Goal: Information Seeking & Learning: Learn about a topic

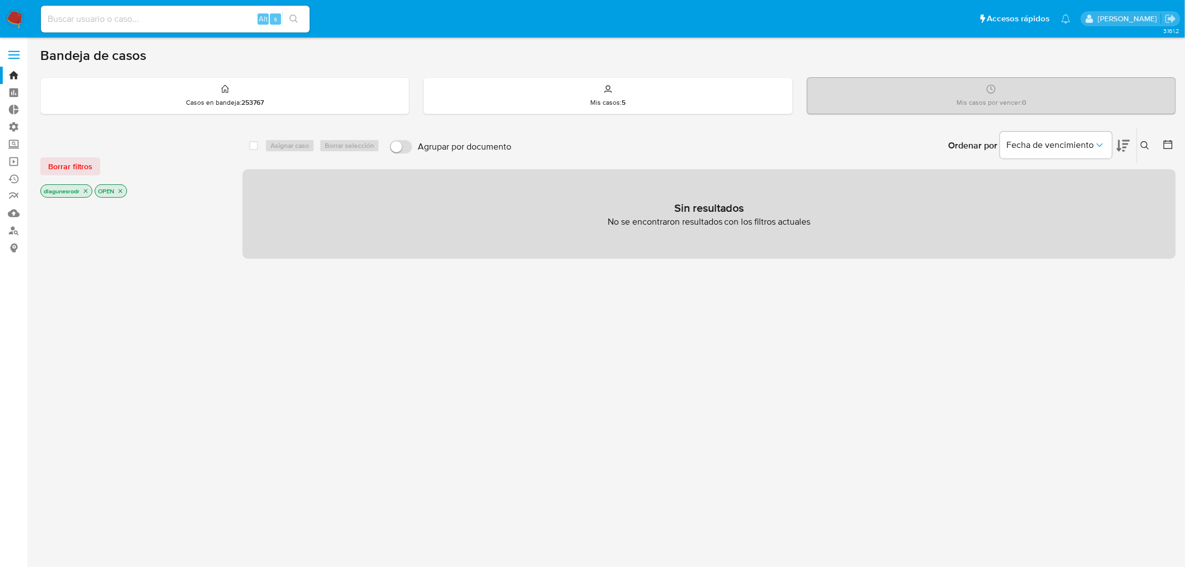
click at [67, 166] on span "Borrar filtros" at bounding box center [70, 167] width 44 height 16
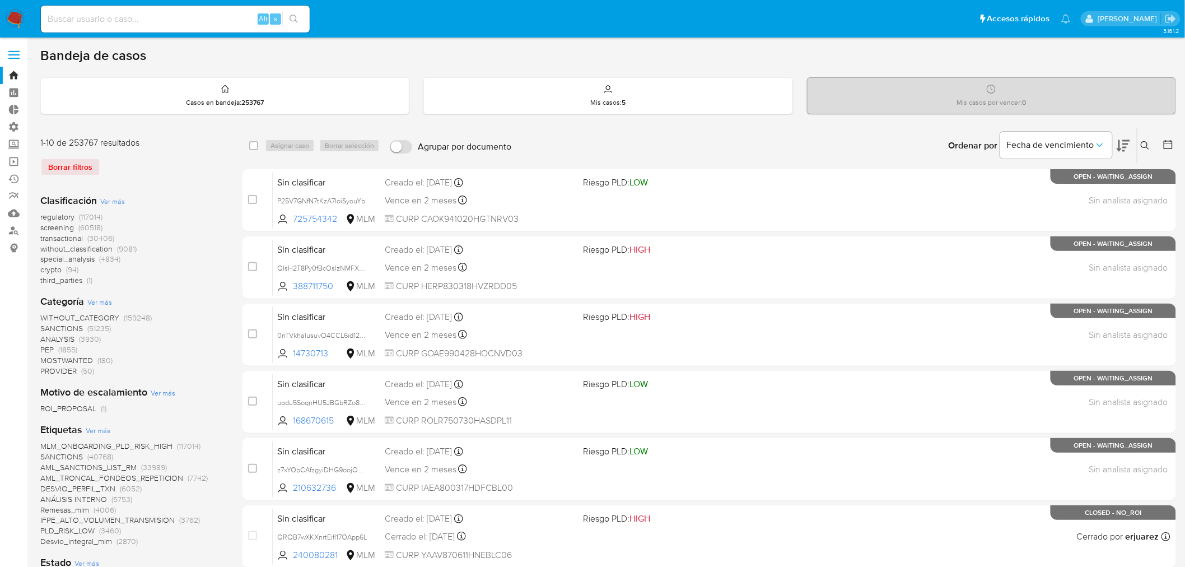
click at [212, 18] on input at bounding box center [175, 19] width 269 height 15
paste input "hectorlavoz498@gmail.com"
click at [122, 17] on input "hectorlavoz498@gmail.com" at bounding box center [175, 19] width 269 height 15
click at [156, 25] on input "hectorlavoz498@gmail.com" at bounding box center [175, 19] width 269 height 15
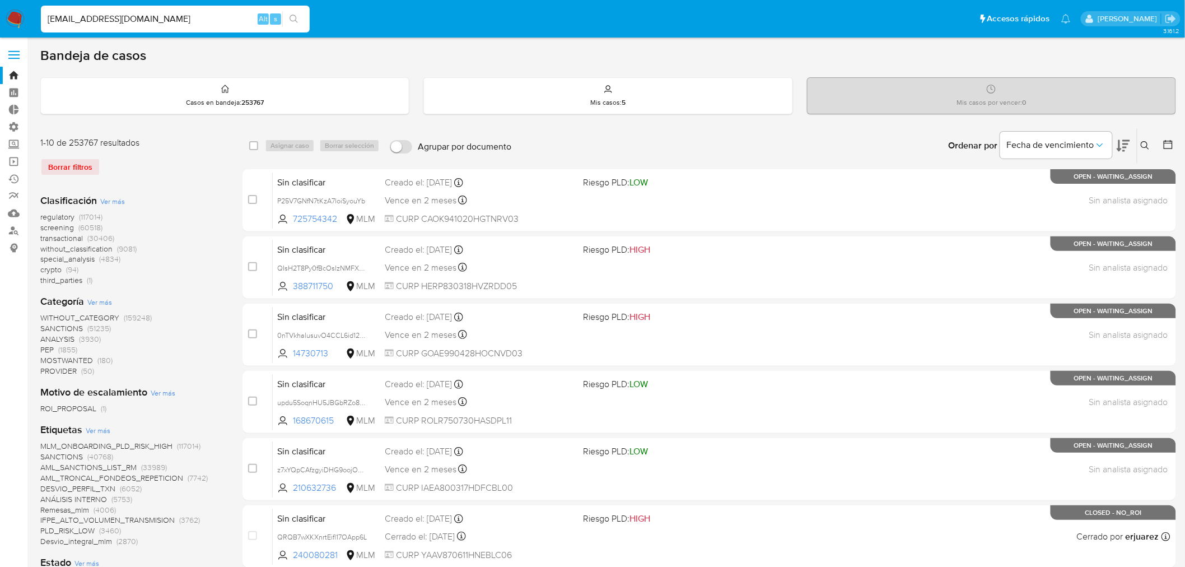
drag, startPoint x: 166, startPoint y: 21, endPoint x: 10, endPoint y: 4, distance: 157.7
click at [10, 4] on nav "Pausado Ver notificaciones hectorlavoz498@gmail.com Alt s Accesos rápidos Presi…" at bounding box center [592, 19] width 1185 height 38
paste input "rojaslorendayana"
type input "rojaslorendayana@gmail.com"
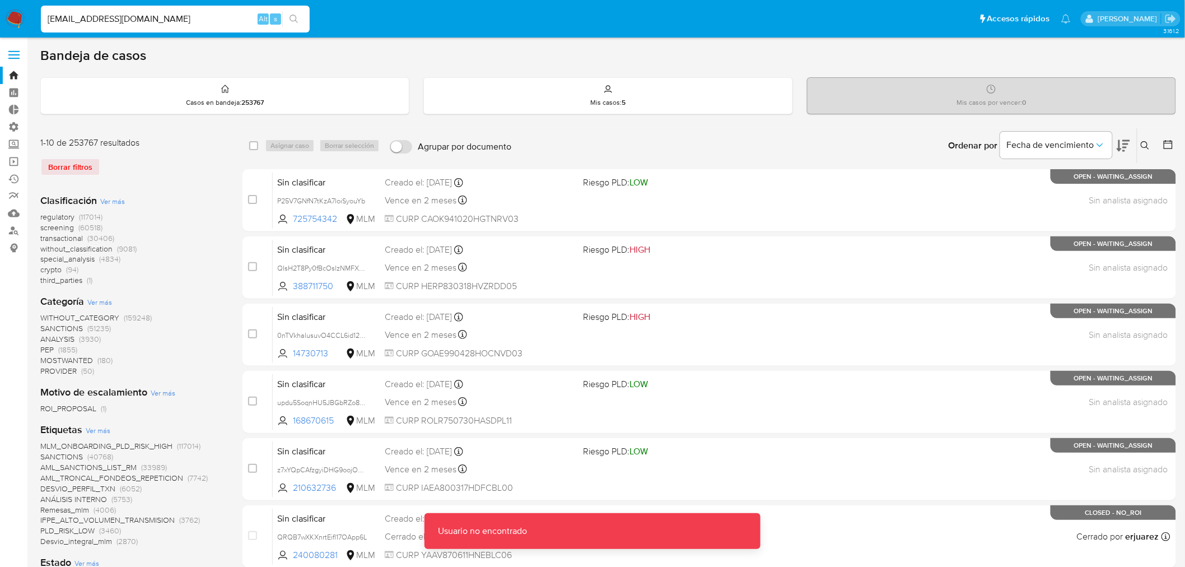
click at [7, 47] on label at bounding box center [14, 55] width 28 height 24
click at [0, 0] on input "checkbox" at bounding box center [0, 0] width 0 height 0
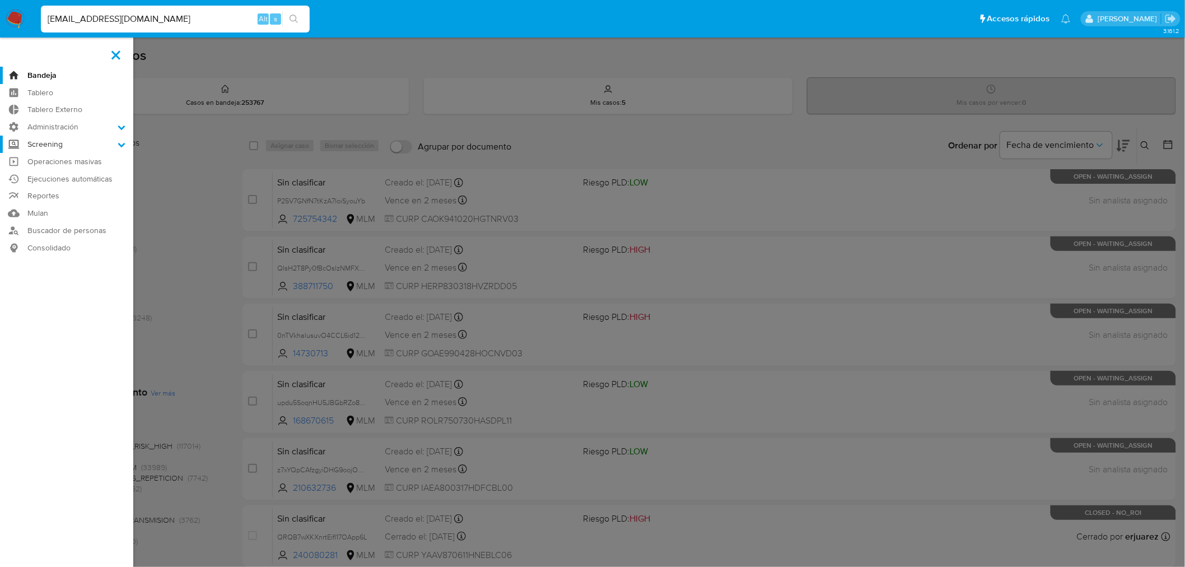
click at [118, 145] on icon at bounding box center [122, 145] width 8 height 8
click at [0, 0] on input "Screening" at bounding box center [0, 0] width 0 height 0
click at [49, 202] on link "Herramientas" at bounding box center [66, 202] width 133 height 14
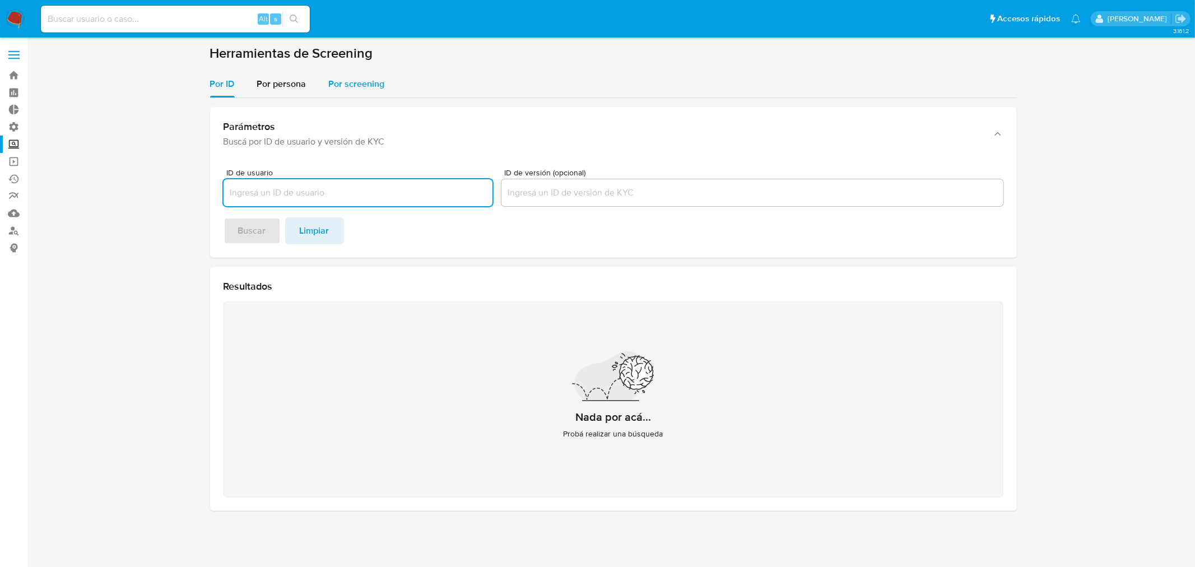
click at [356, 90] on div "Por screening" at bounding box center [357, 84] width 56 height 27
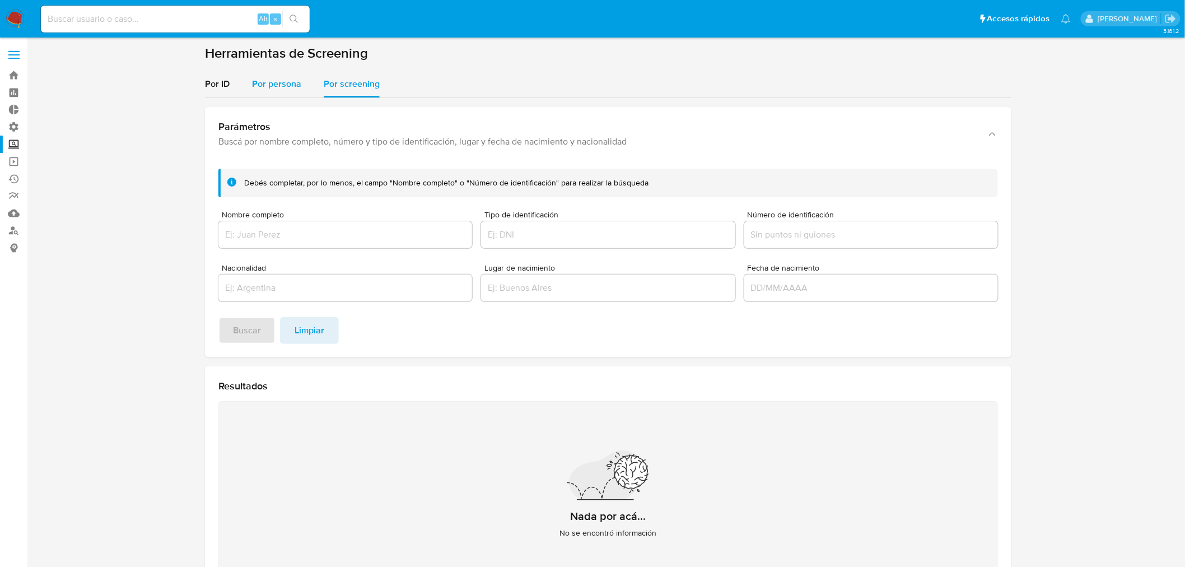
click at [286, 85] on span "Por persona" at bounding box center [276, 83] width 49 height 13
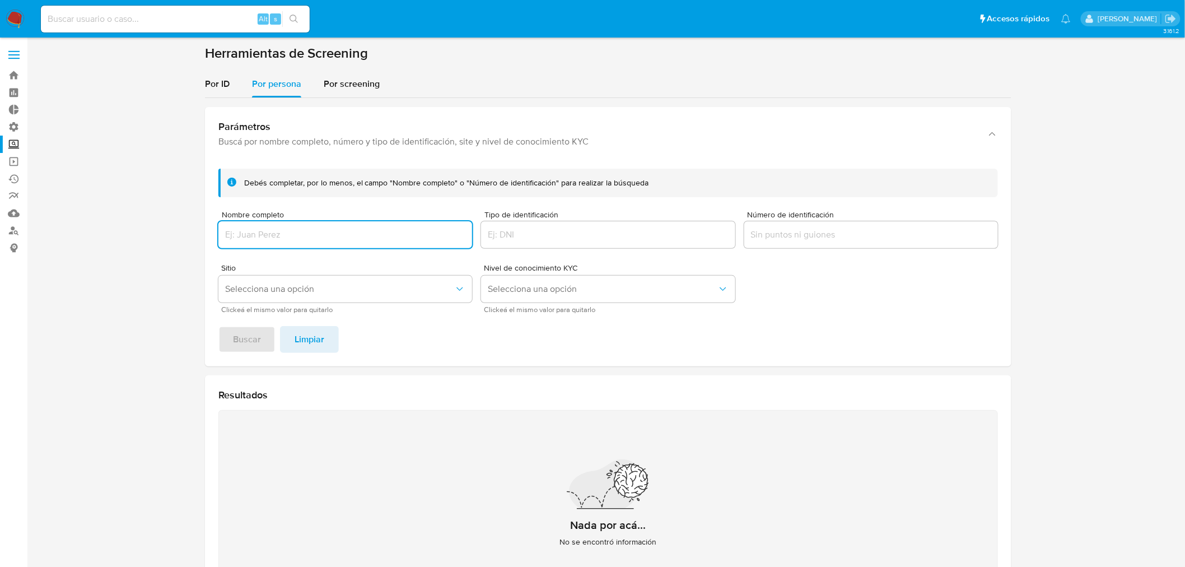
click at [356, 230] on input "Nombre completo" at bounding box center [345, 234] width 254 height 15
type input "k"
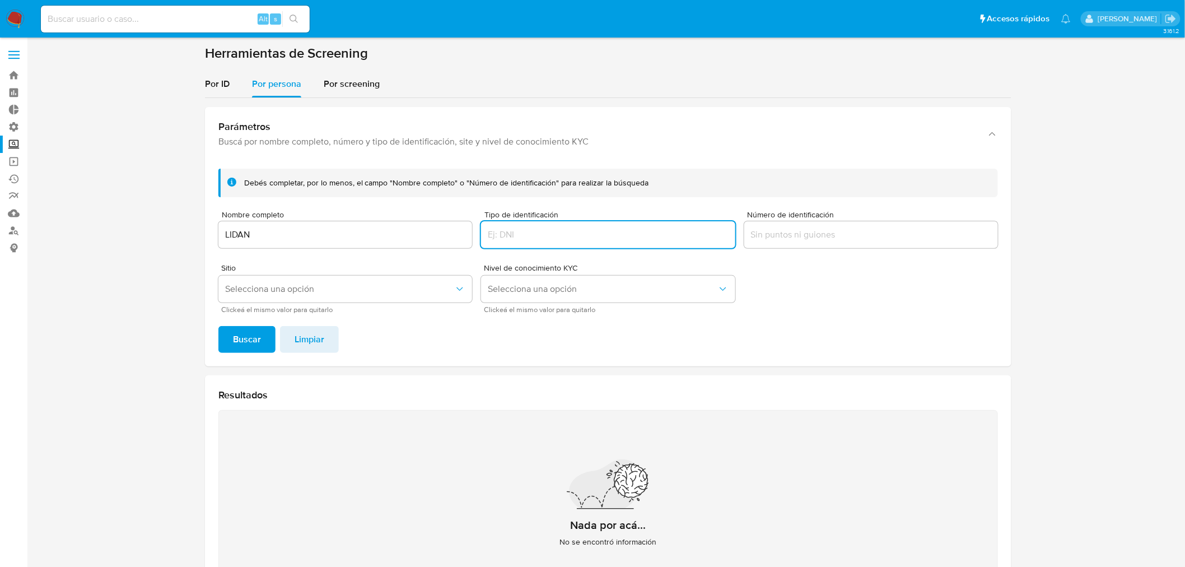
click at [354, 241] on input "LIDAN" at bounding box center [345, 234] width 254 height 15
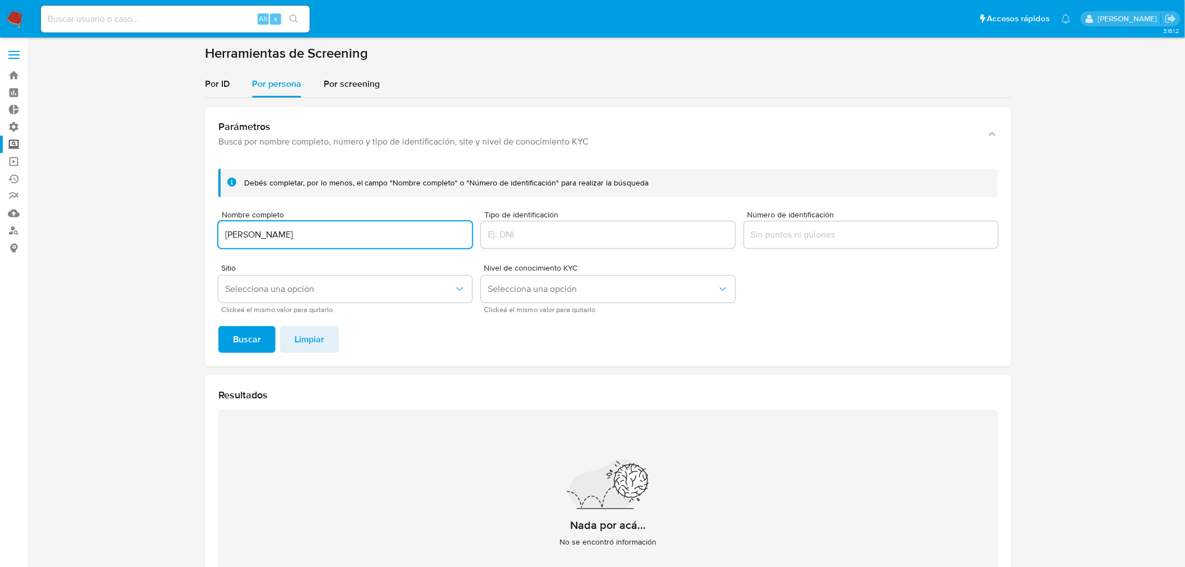
click at [218, 326] on button "Buscar" at bounding box center [246, 339] width 57 height 27
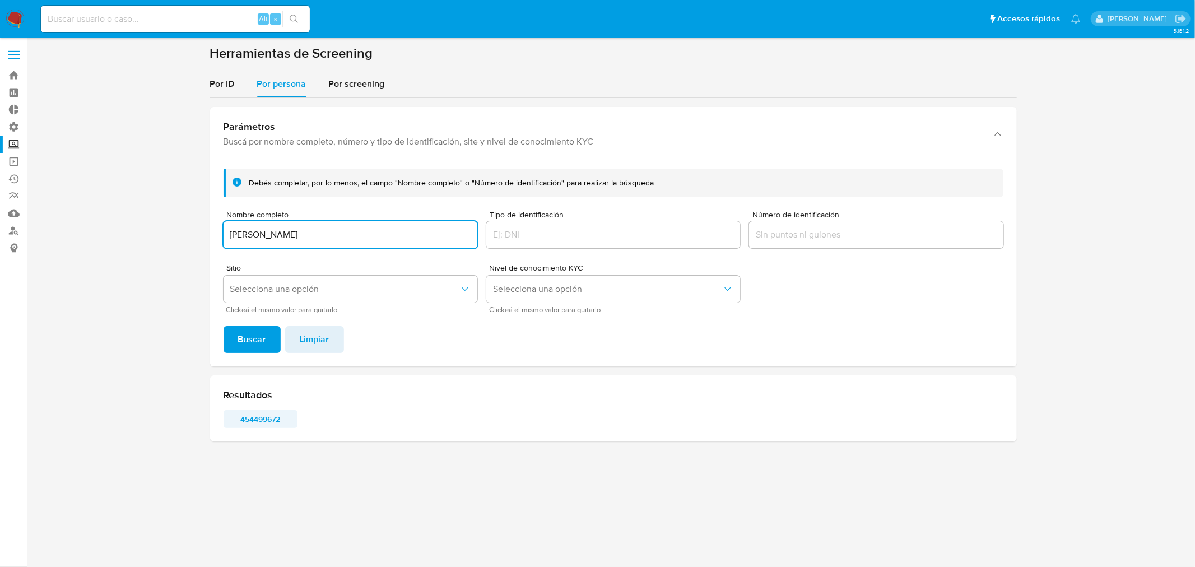
click at [272, 421] on span "454499672" at bounding box center [260, 419] width 58 height 16
drag, startPoint x: 289, startPoint y: 235, endPoint x: 201, endPoint y: 224, distance: 89.2
click at [201, 224] on section at bounding box center [612, 248] width 1145 height 406
type input "SAM HAJISALEM"
click at [223, 326] on button "Buscar" at bounding box center [251, 339] width 57 height 27
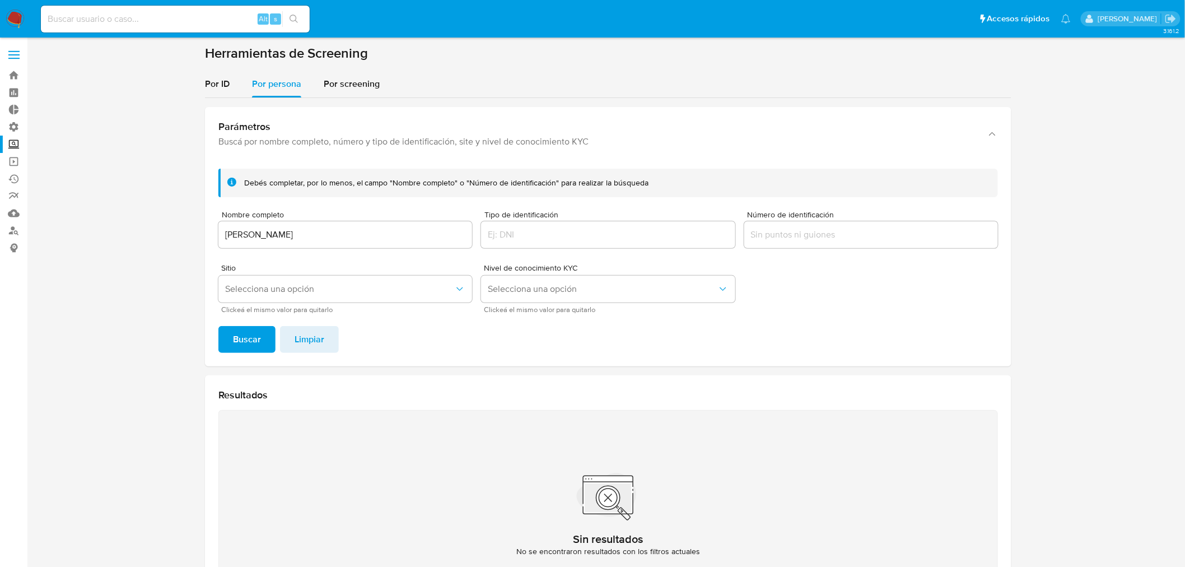
click at [181, 7] on div "Alt s" at bounding box center [175, 19] width 269 height 27
click at [177, 20] on input at bounding box center [175, 19] width 269 height 15
paste input "estosehizoreal@gmail.com"
drag, startPoint x: 158, startPoint y: 18, endPoint x: 24, endPoint y: 12, distance: 134.0
click at [24, 12] on nav "Pausado Ver notificaciones estosehizoreal@gmail.com Alt s Accesos rápidos Presi…" at bounding box center [592, 19] width 1185 height 38
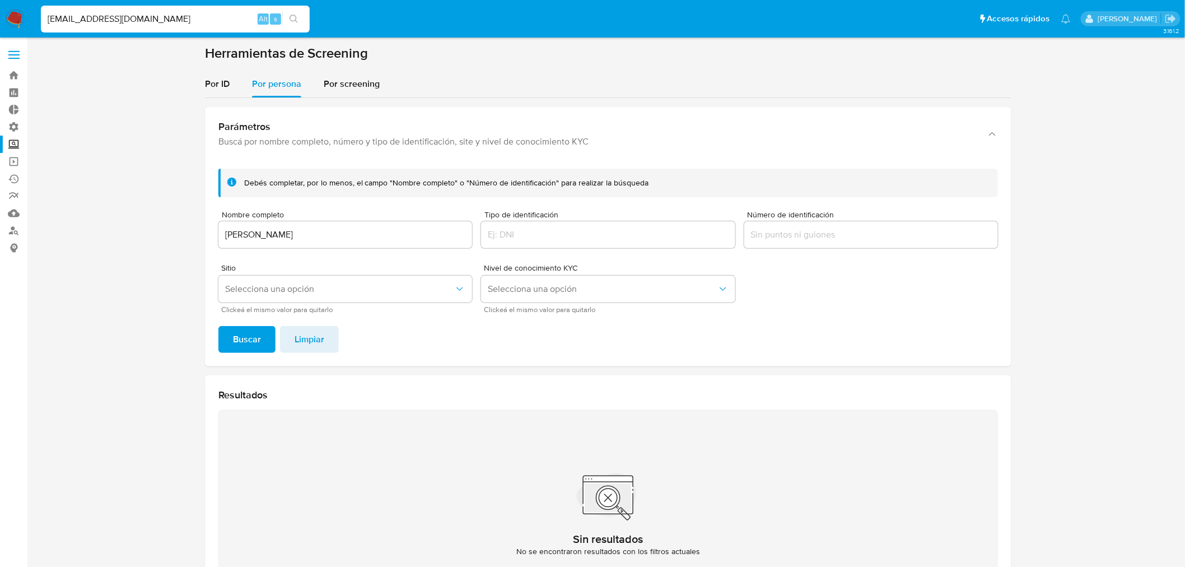
paste input "morinponcej"
drag, startPoint x: 144, startPoint y: 22, endPoint x: 3, endPoint y: 21, distance: 140.6
click at [3, 21] on nav "Pausado Ver notificaciones morinponcej@gmail.com Alt s Accesos rápidos Presiona…" at bounding box center [592, 19] width 1185 height 38
paste input "sebasgallegosaldo@icloud"
type input "sebasgallegosaldo@icloud.com"
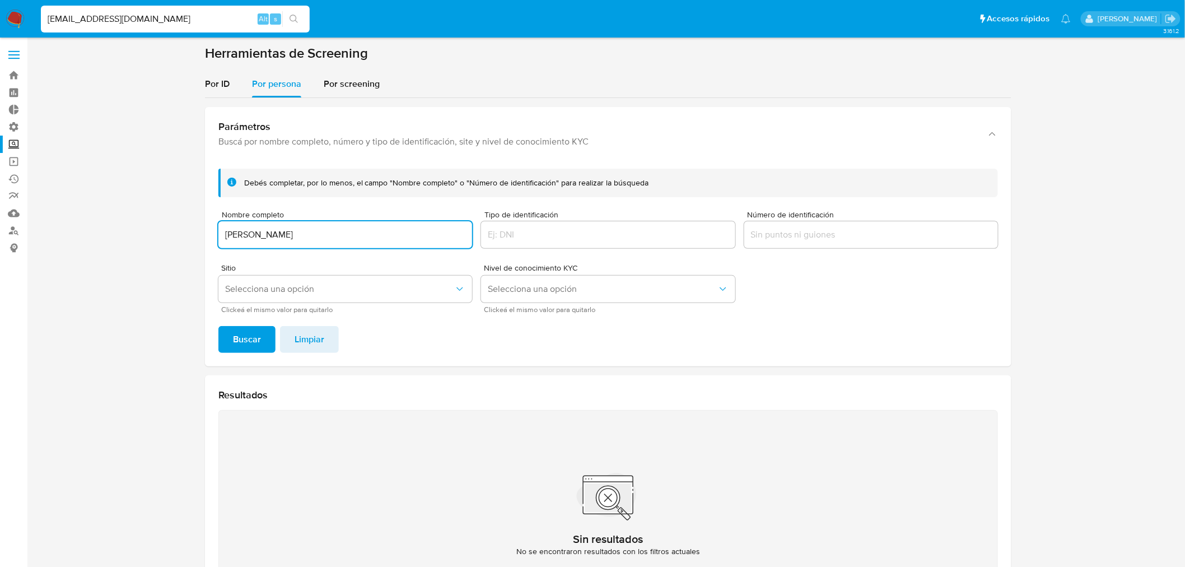
drag, startPoint x: 305, startPoint y: 234, endPoint x: 183, endPoint y: 231, distance: 122.1
click at [183, 231] on section at bounding box center [608, 337] width 1136 height 584
click at [218, 326] on button "Buscar" at bounding box center [246, 339] width 57 height 27
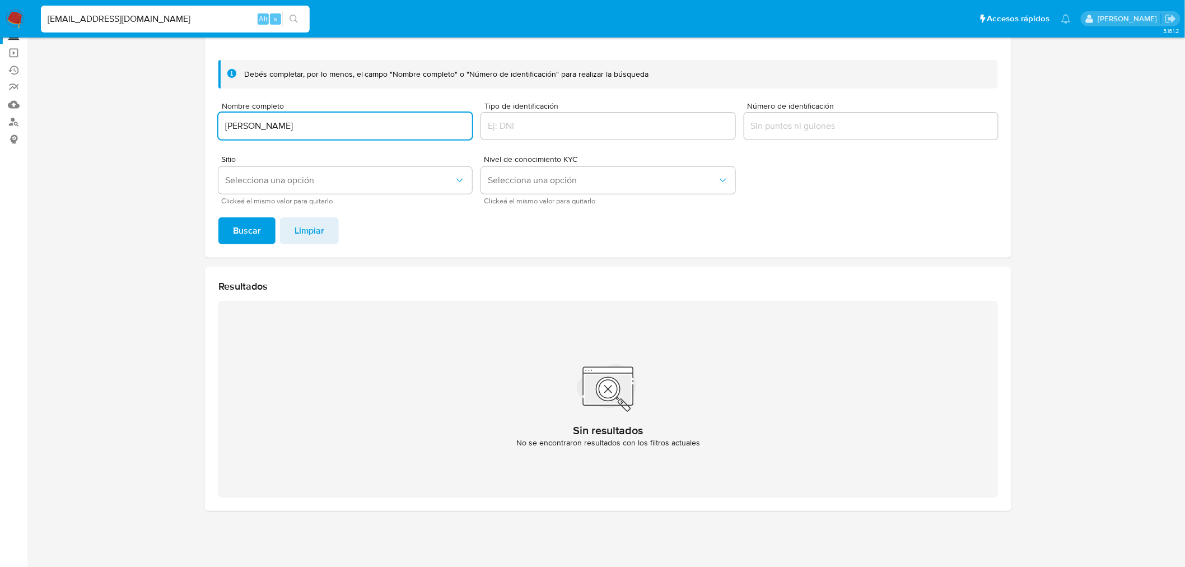
drag, startPoint x: 309, startPoint y: 125, endPoint x: 191, endPoint y: 120, distance: 118.3
click at [192, 120] on section at bounding box center [608, 228] width 1136 height 584
type input "DOUG SEVERSON"
click at [218, 217] on button "Buscar" at bounding box center [246, 230] width 57 height 27
click at [15, 16] on img at bounding box center [15, 19] width 19 height 19
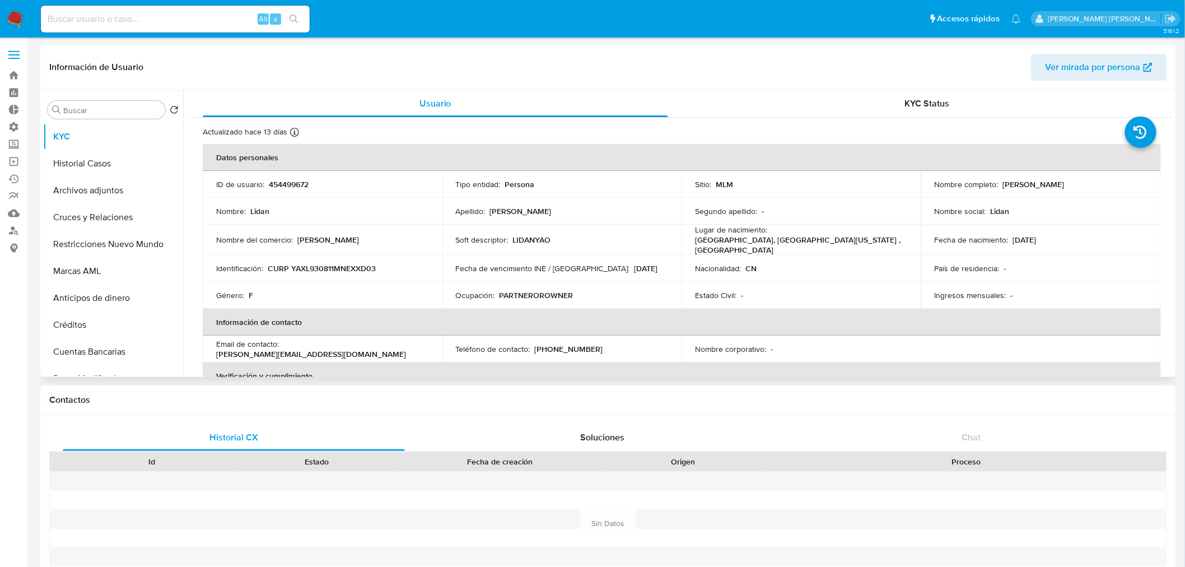
select select "10"
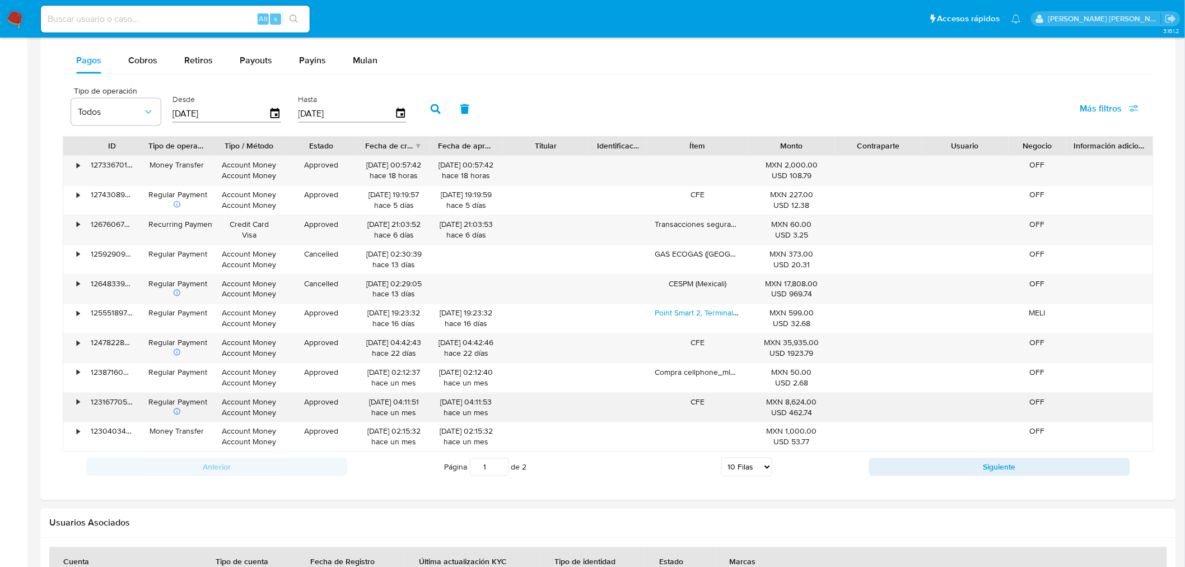
scroll to position [747, 0]
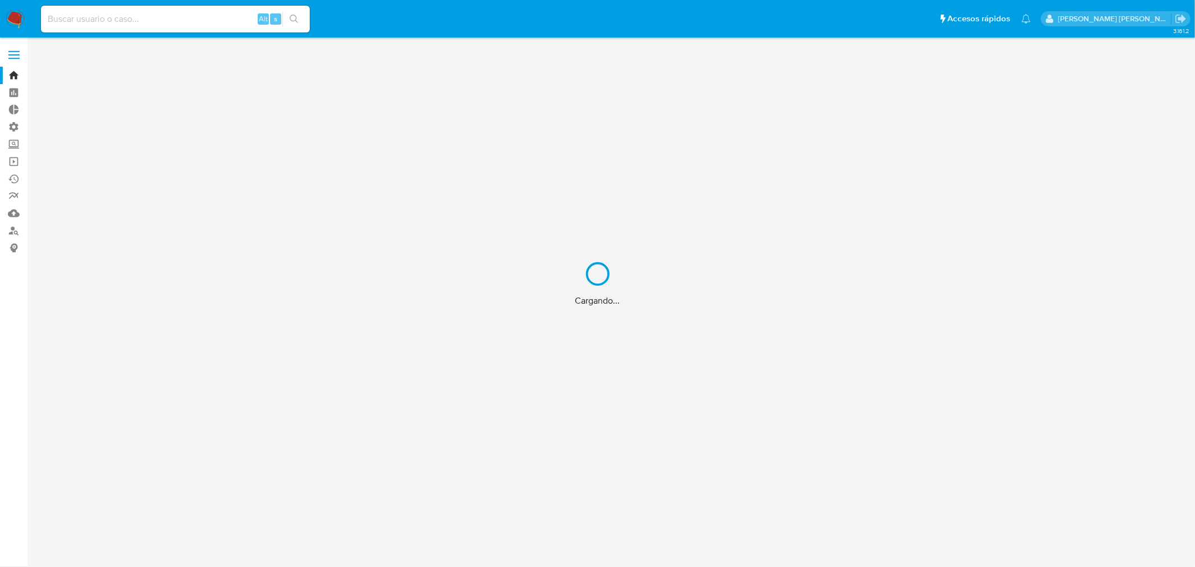
click at [15, 59] on div "Cargando..." at bounding box center [597, 283] width 1195 height 567
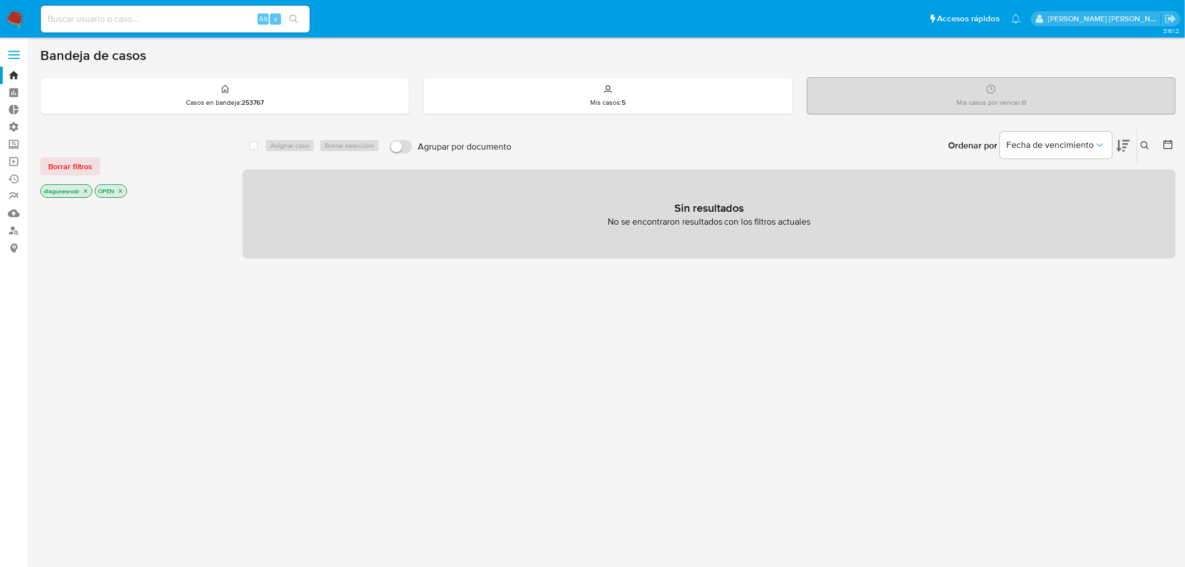
click at [13, 56] on label at bounding box center [14, 55] width 28 height 24
click at [0, 0] on input "checkbox" at bounding box center [0, 0] width 0 height 0
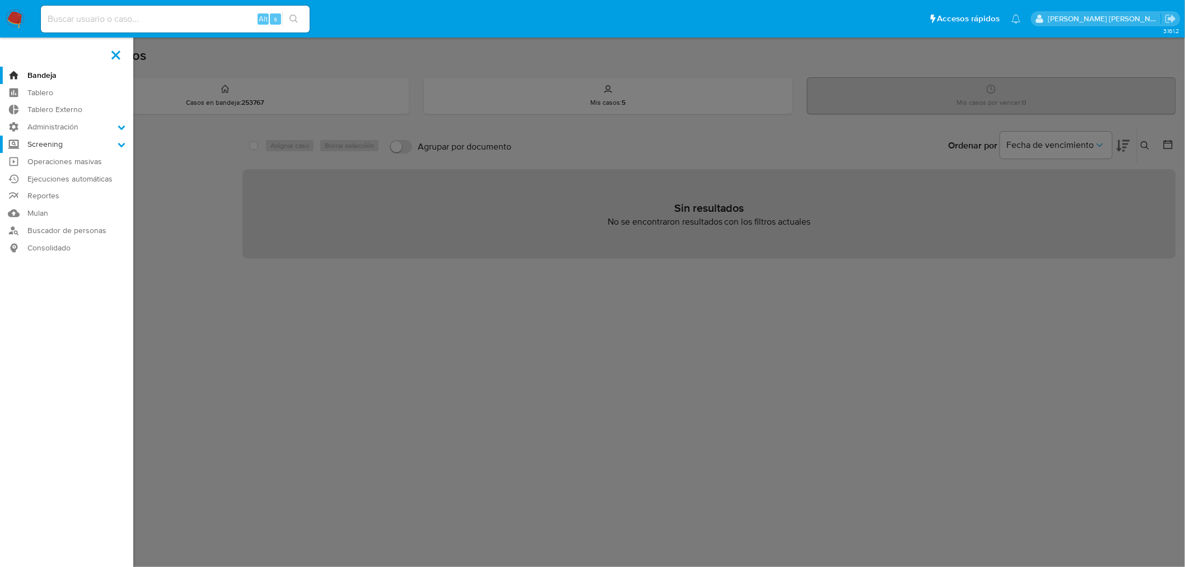
click at [73, 142] on label "Screening" at bounding box center [66, 144] width 133 height 17
click at [0, 0] on input "Screening" at bounding box center [0, 0] width 0 height 0
click at [66, 203] on link "Herramientas" at bounding box center [66, 202] width 133 height 14
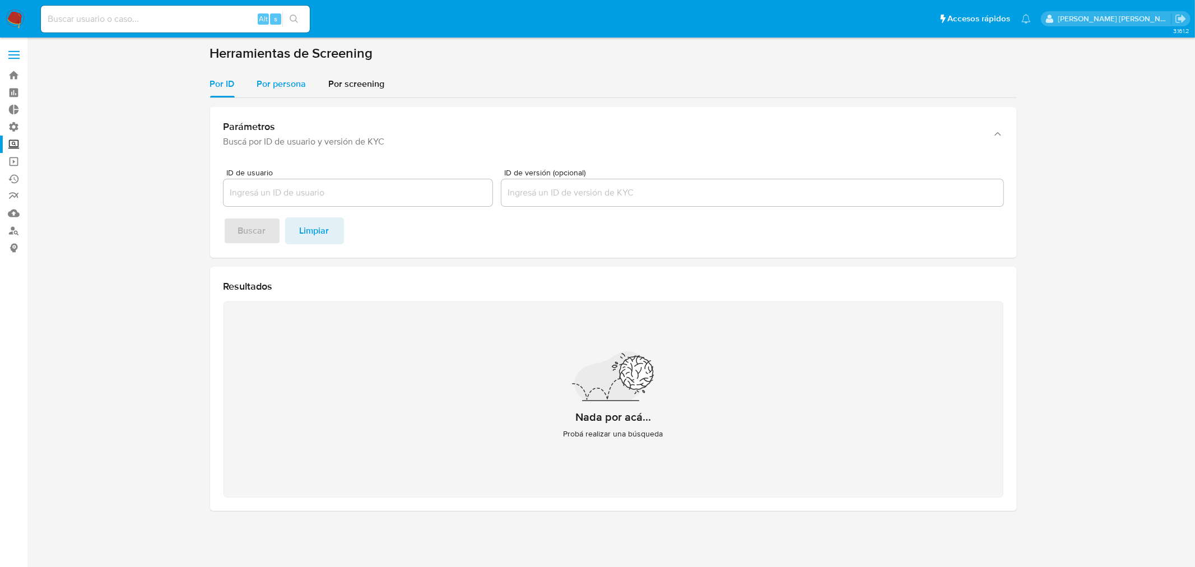
click at [293, 86] on span "Por persona" at bounding box center [281, 83] width 49 height 13
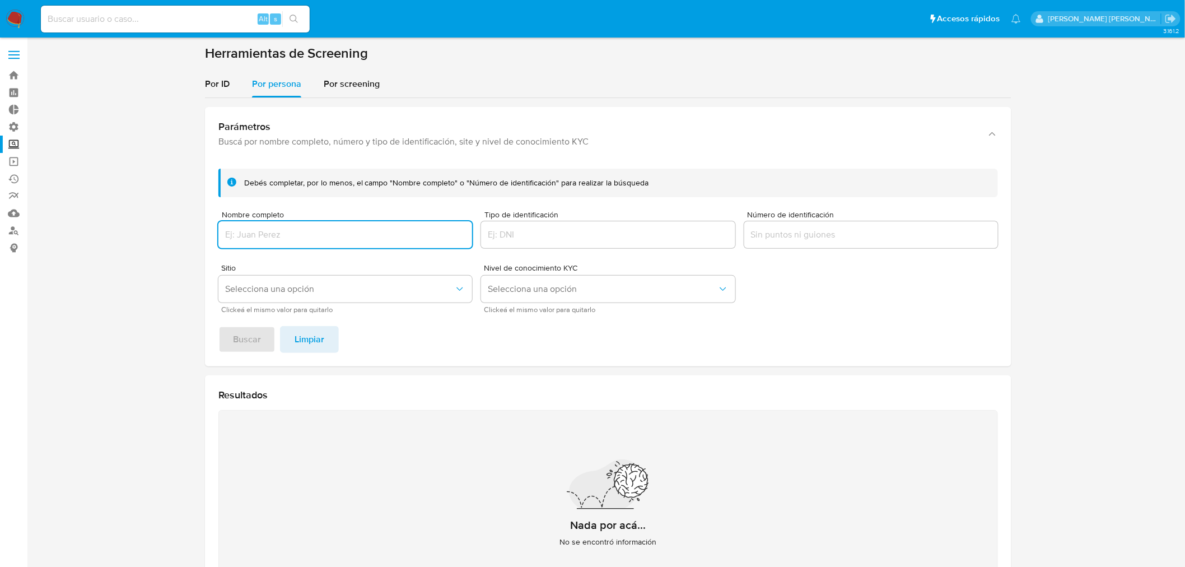
click at [290, 231] on input "Nombre completo" at bounding box center [345, 234] width 254 height 15
click at [292, 241] on input "Nombre completo" at bounding box center [345, 234] width 254 height 15
click at [218, 326] on button "Buscar" at bounding box center [246, 339] width 57 height 27
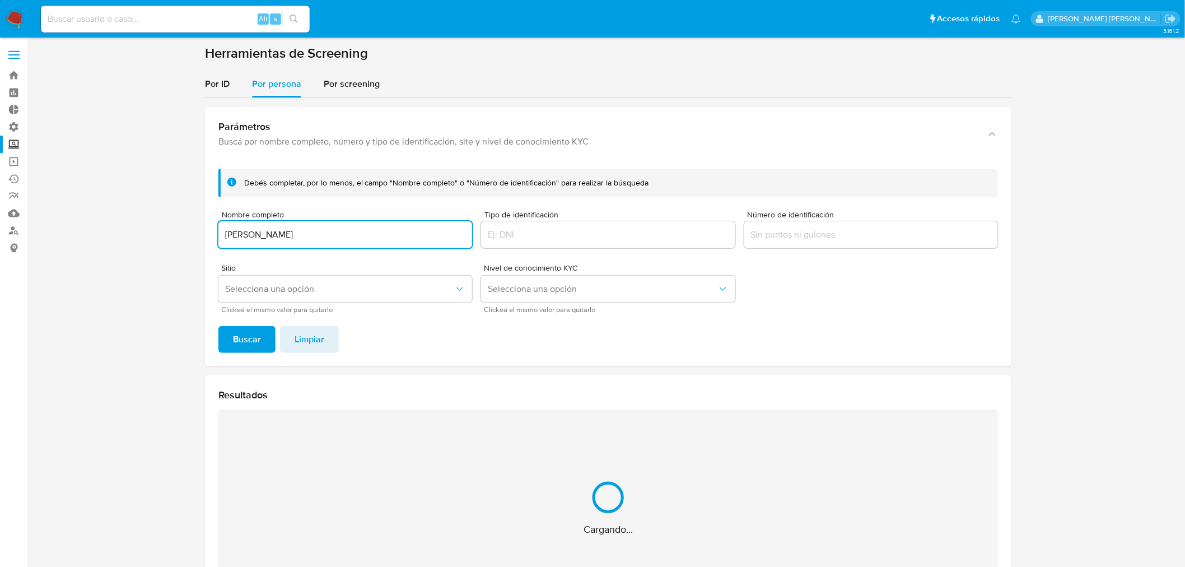
scroll to position [109, 0]
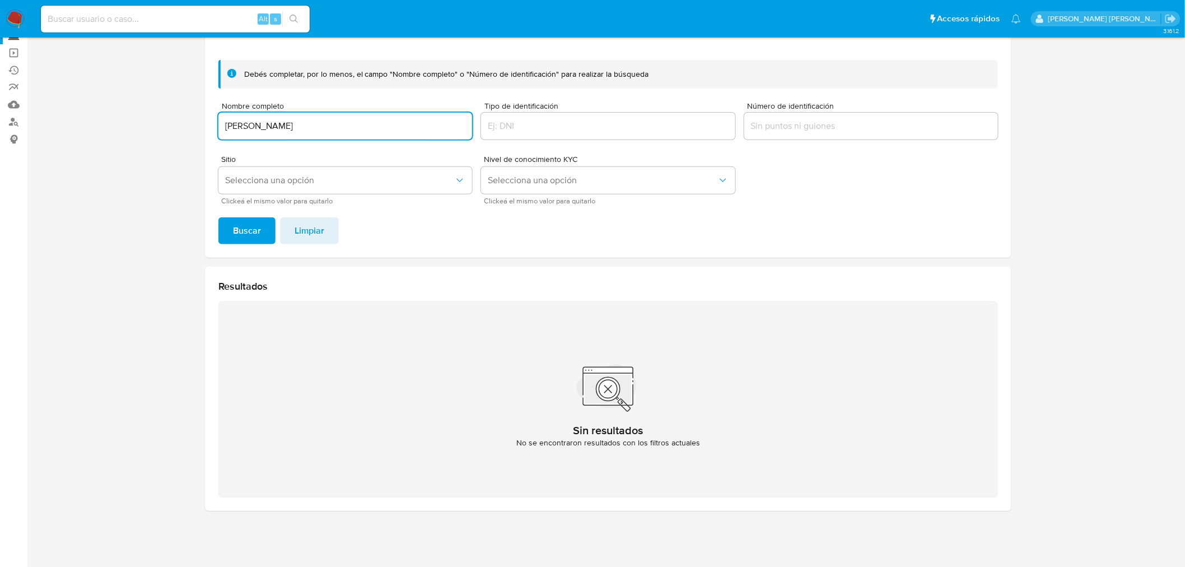
drag, startPoint x: 281, startPoint y: 125, endPoint x: 191, endPoint y: 120, distance: 89.8
click at [191, 120] on section at bounding box center [608, 228] width 1136 height 584
type input "RANDY VALDEZ"
click at [218, 217] on button "Buscar" at bounding box center [246, 230] width 57 height 27
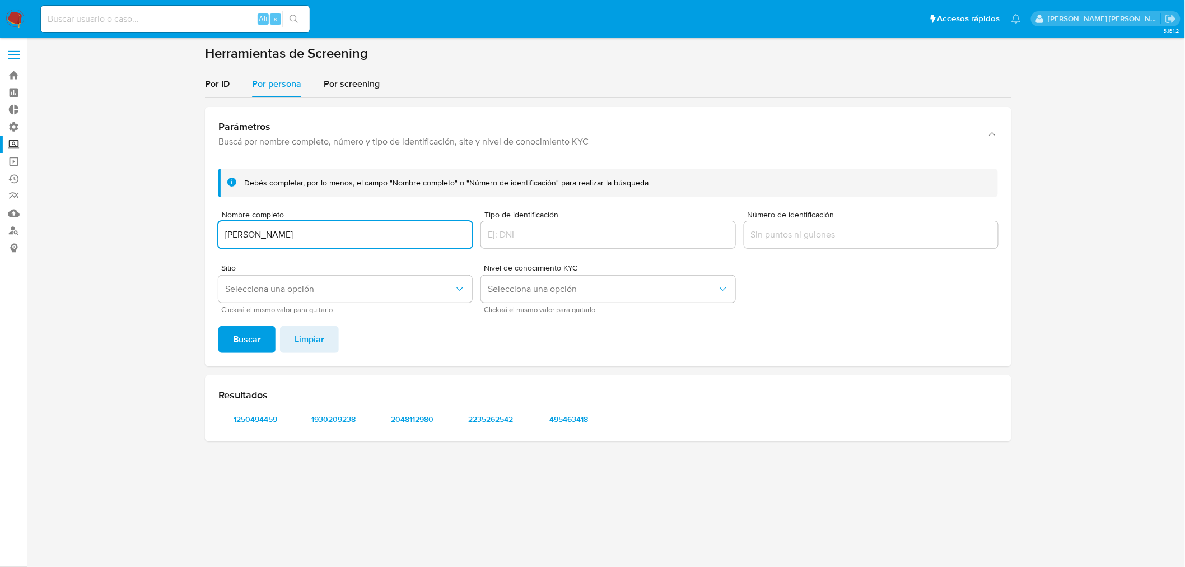
scroll to position [0, 0]
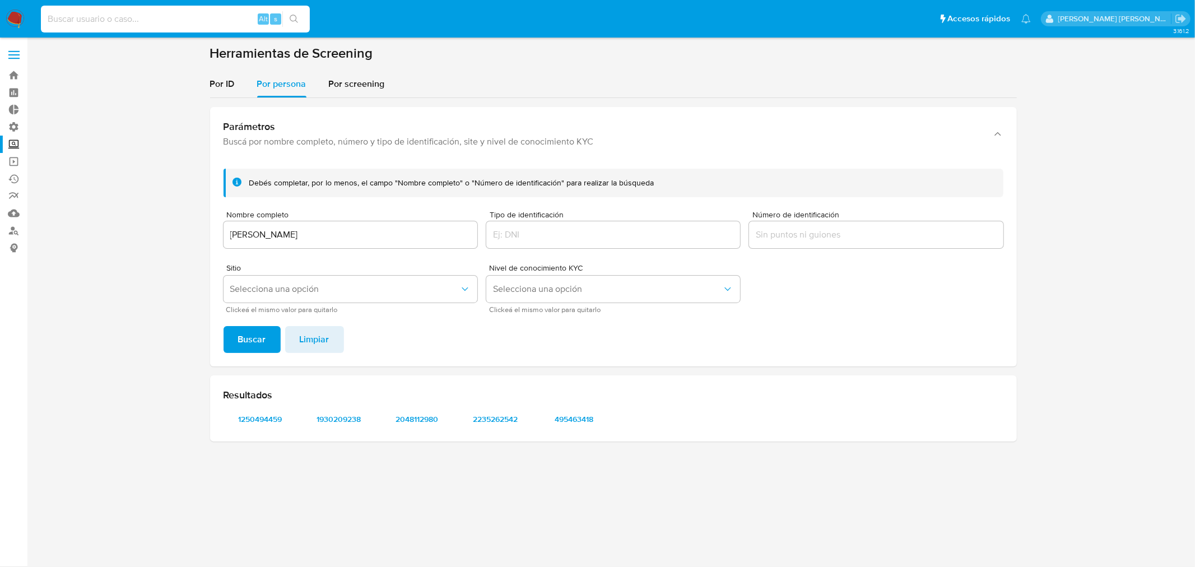
click at [170, 18] on input at bounding box center [175, 19] width 269 height 15
paste input "628078262"
type input "628078262"
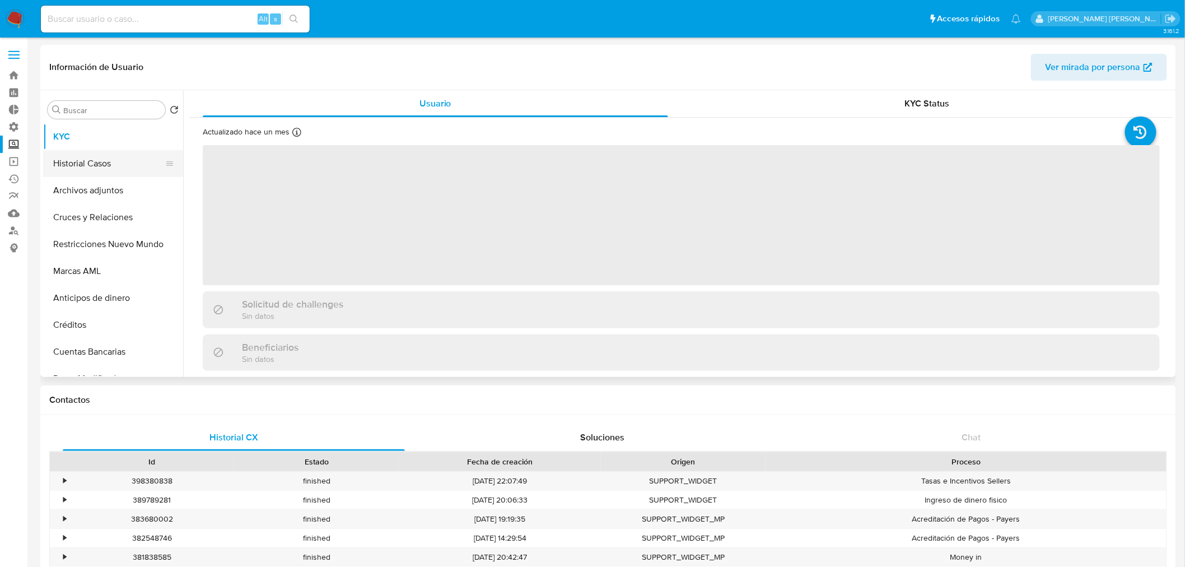
select select "10"
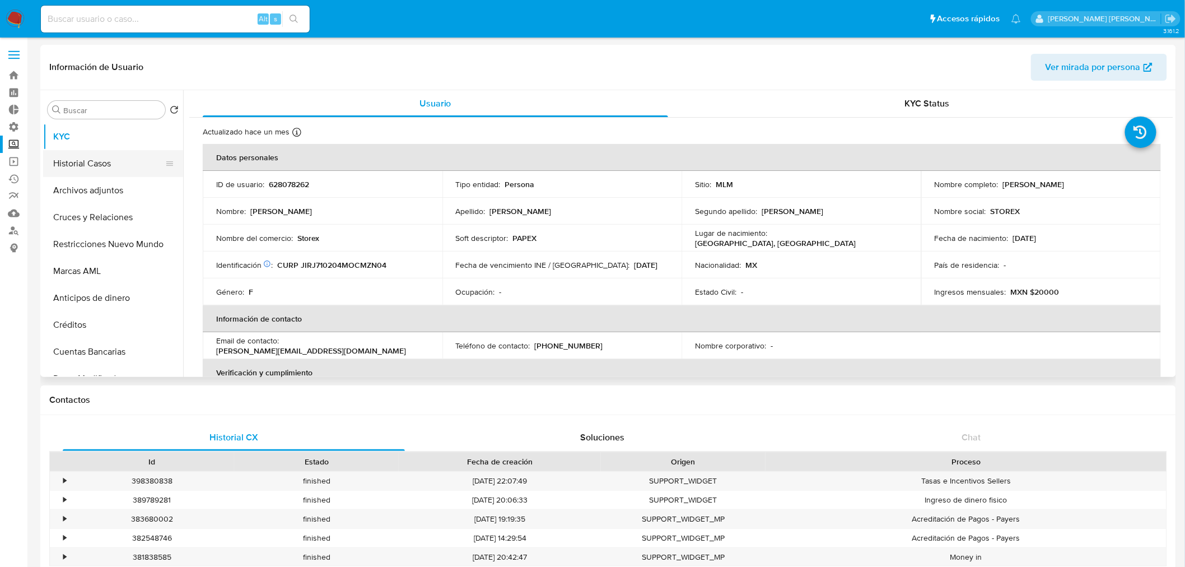
click at [80, 165] on button "Historial Casos" at bounding box center [108, 163] width 131 height 27
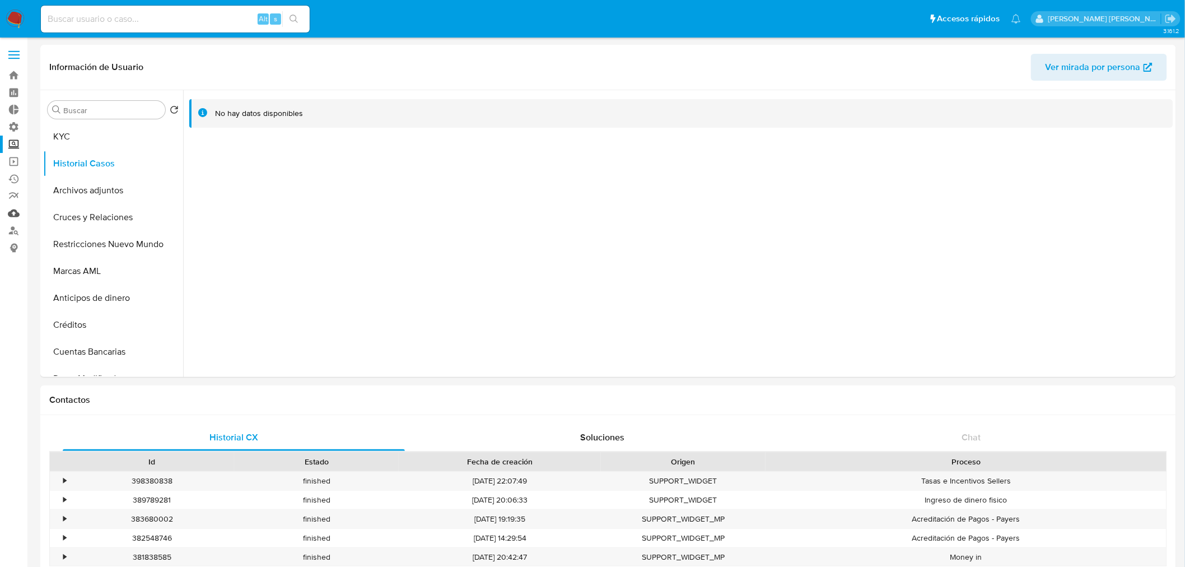
click at [8, 210] on link "Mulan" at bounding box center [66, 212] width 133 height 17
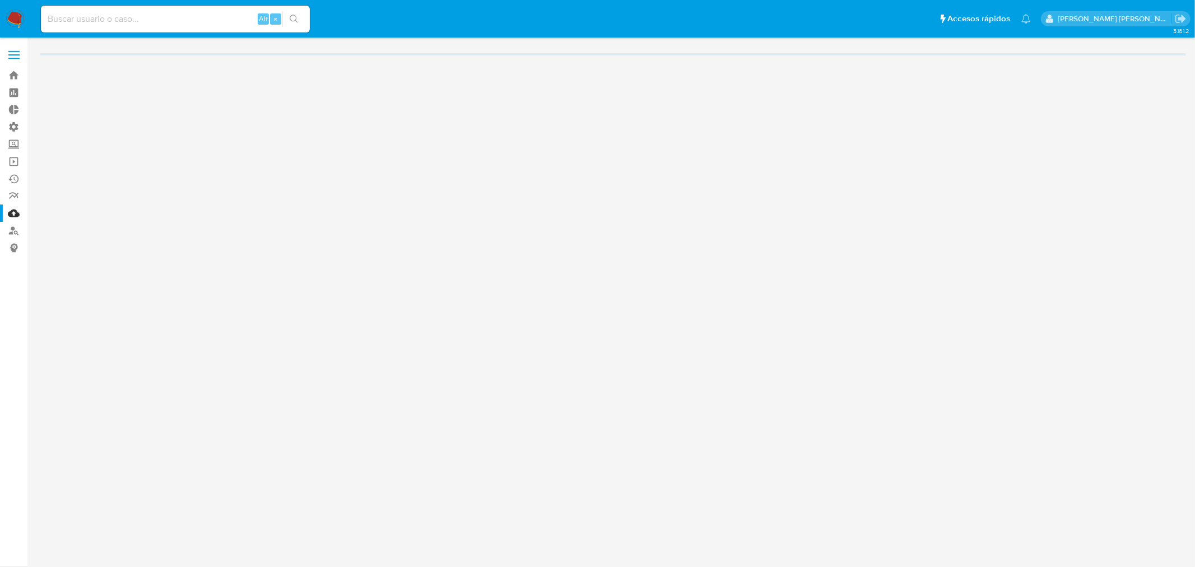
click at [15, 51] on span at bounding box center [13, 51] width 11 height 2
click at [0, 0] on input "checkbox" at bounding box center [0, 0] width 0 height 0
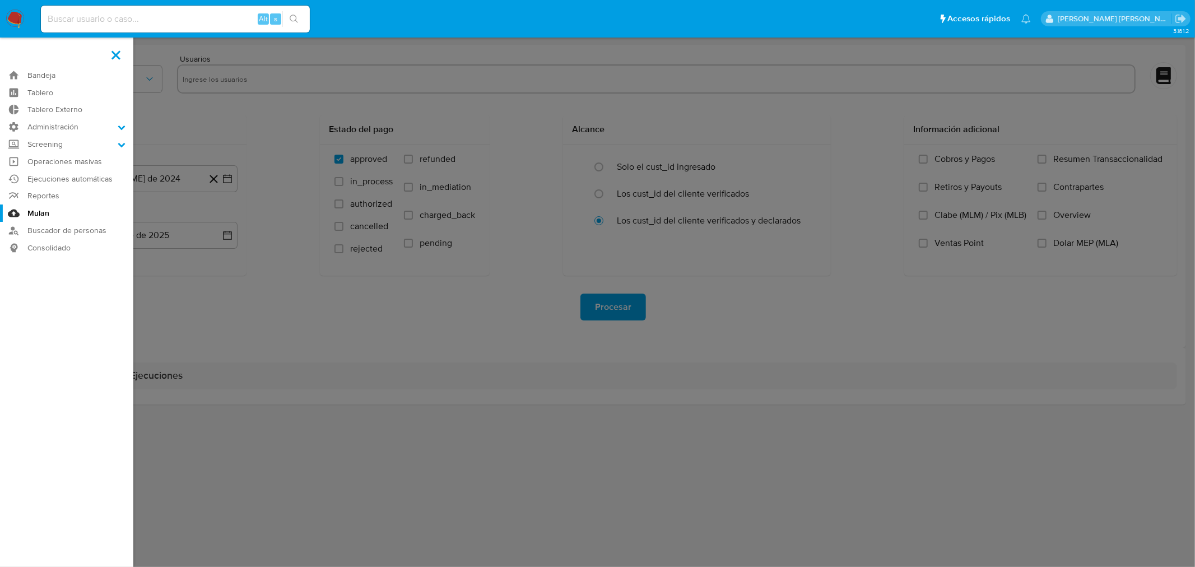
click at [114, 57] on span at bounding box center [115, 54] width 9 height 9
click at [0, 0] on input "checkbox" at bounding box center [0, 0] width 0 height 0
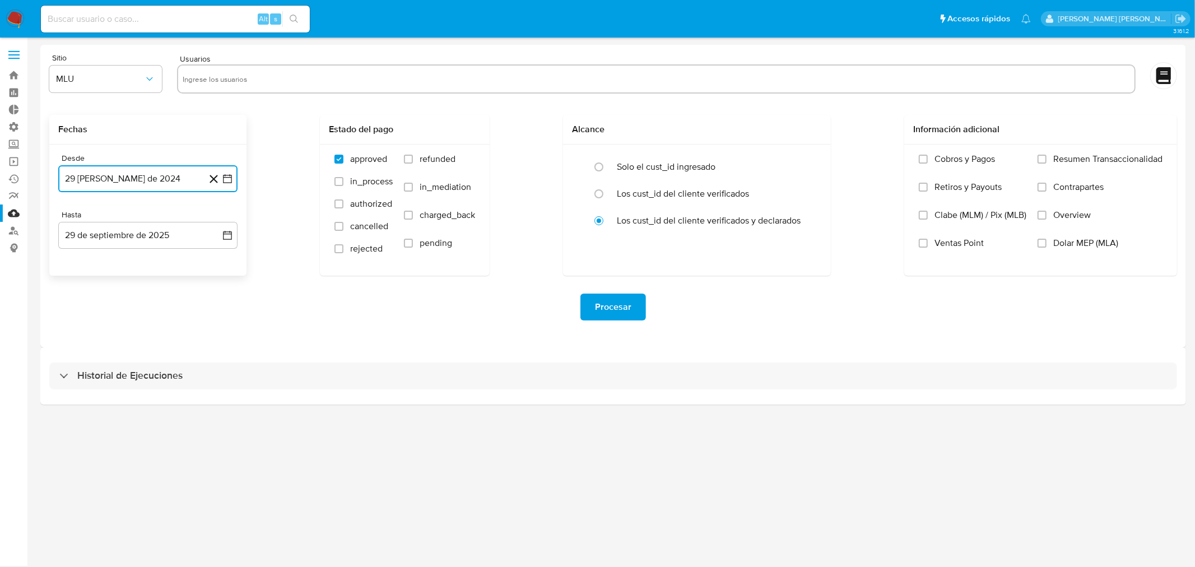
click at [226, 178] on icon "button" at bounding box center [227, 178] width 11 height 11
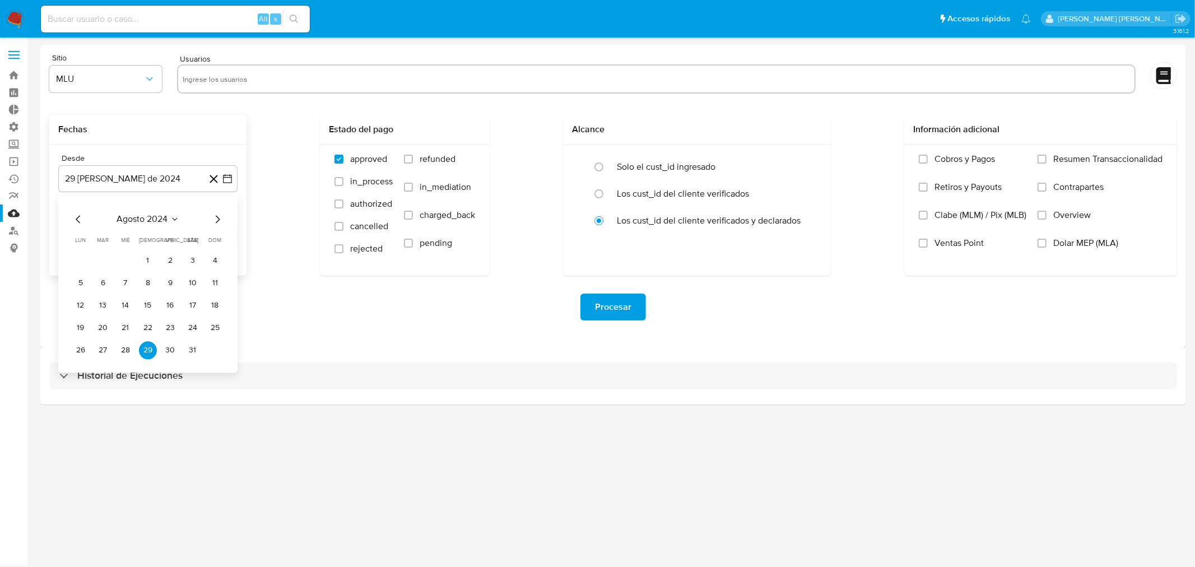
click at [175, 217] on icon "Seleccionar mes y año" at bounding box center [174, 219] width 9 height 9
click at [142, 219] on span "2024" at bounding box center [141, 218] width 21 height 11
click at [167, 220] on span "agosto 2024" at bounding box center [142, 218] width 51 height 11
click at [221, 217] on icon "Año siguiente" at bounding box center [214, 218] width 13 height 13
click at [95, 255] on button "ene" at bounding box center [98, 260] width 31 height 18
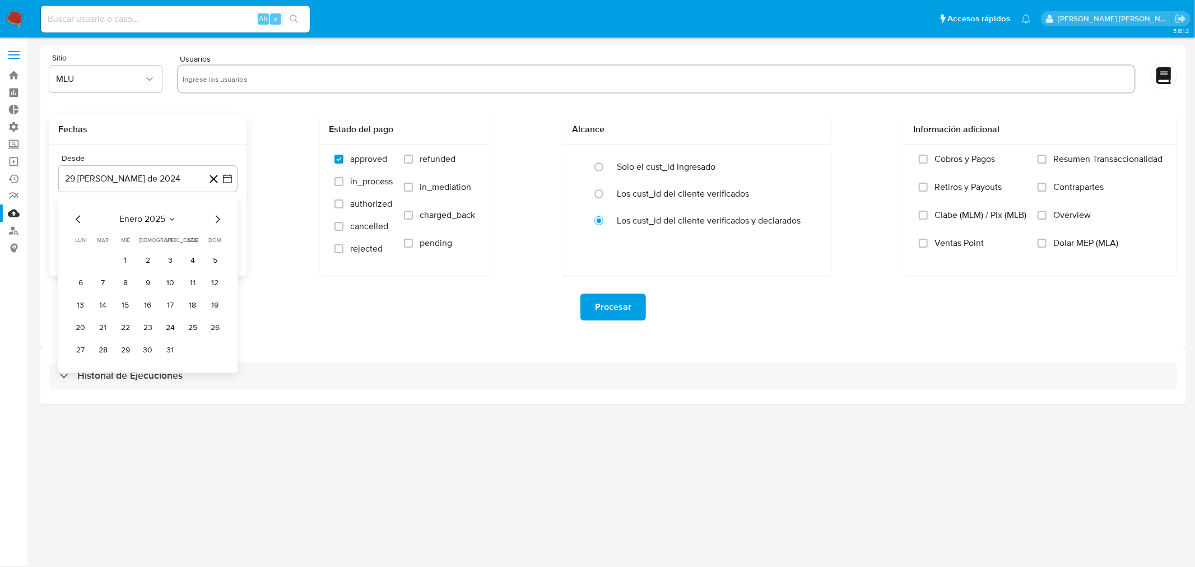
click at [124, 259] on button "1" at bounding box center [125, 260] width 18 height 18
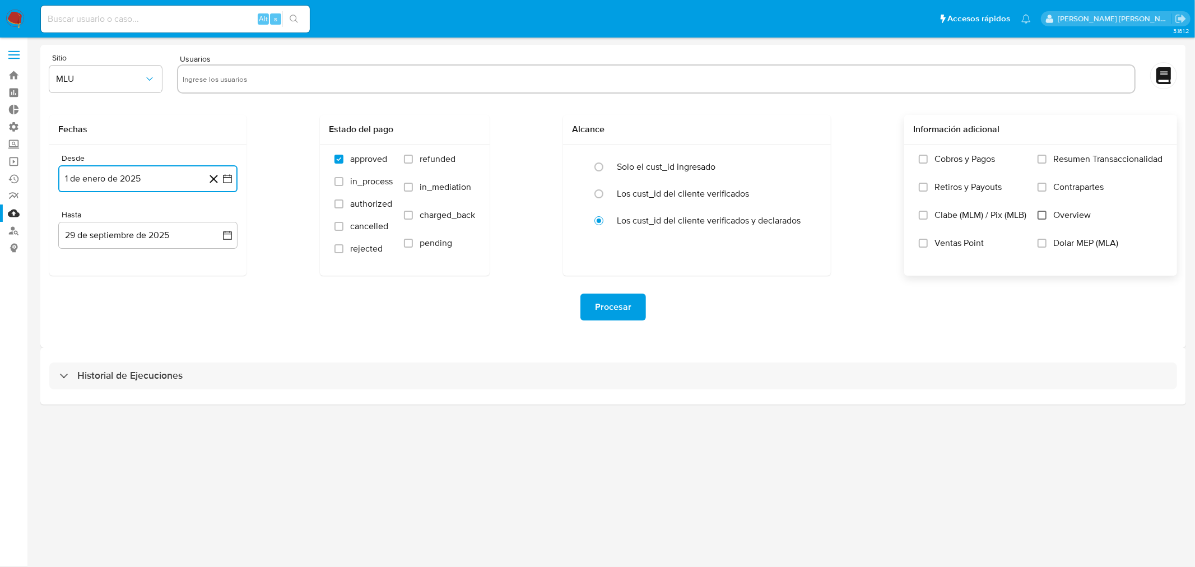
click at [1039, 213] on input "Overview" at bounding box center [1041, 215] width 9 height 9
click at [1043, 160] on input "Resumen Transaccionalidad" at bounding box center [1041, 159] width 9 height 9
click at [619, 311] on span "Procesar" at bounding box center [613, 307] width 36 height 25
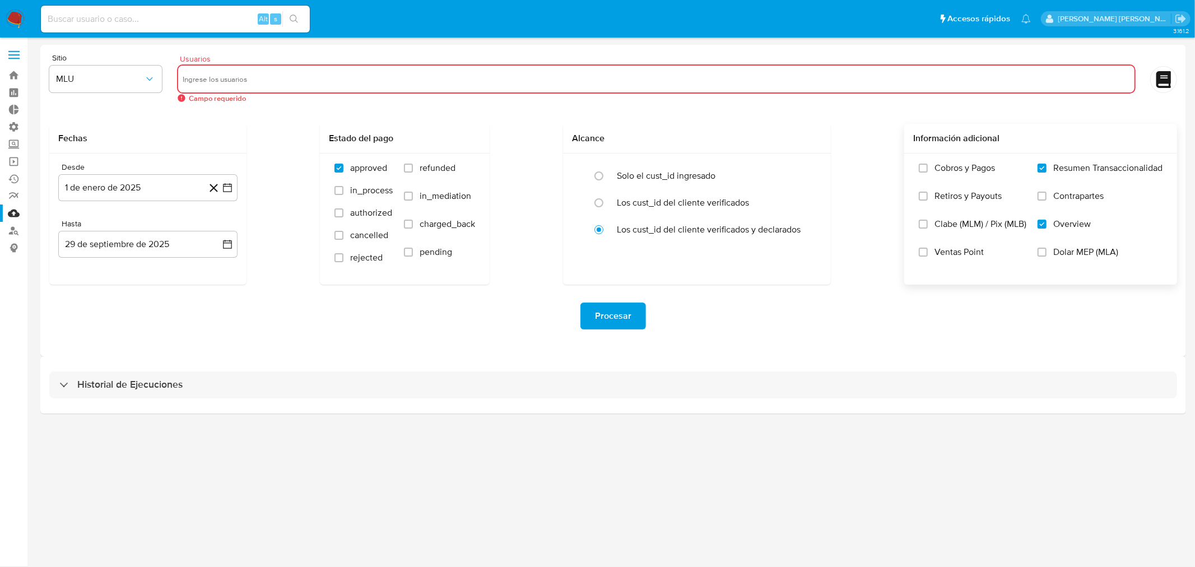
click at [222, 85] on input "text" at bounding box center [656, 79] width 947 height 18
click at [225, 91] on div at bounding box center [656, 78] width 958 height 29
paste input "628078262"
type input "628078262"
click at [152, 77] on icon "button" at bounding box center [149, 78] width 11 height 11
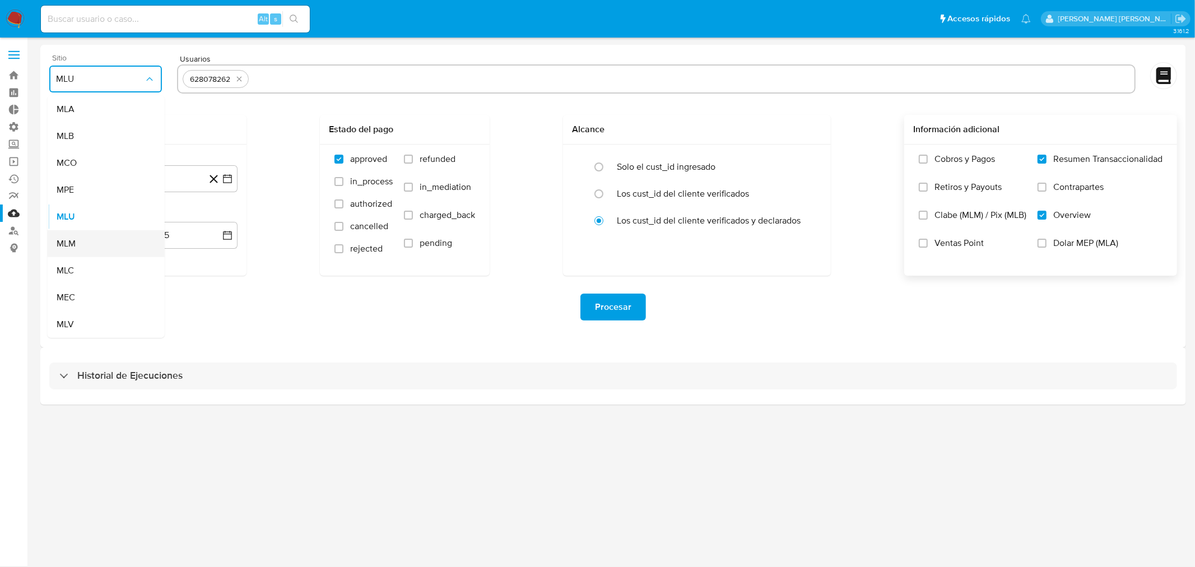
click at [80, 237] on div "MLM" at bounding box center [103, 243] width 92 height 27
click at [300, 301] on div "Procesar" at bounding box center [612, 306] width 1127 height 27
click at [623, 309] on span "Procesar" at bounding box center [613, 307] width 36 height 25
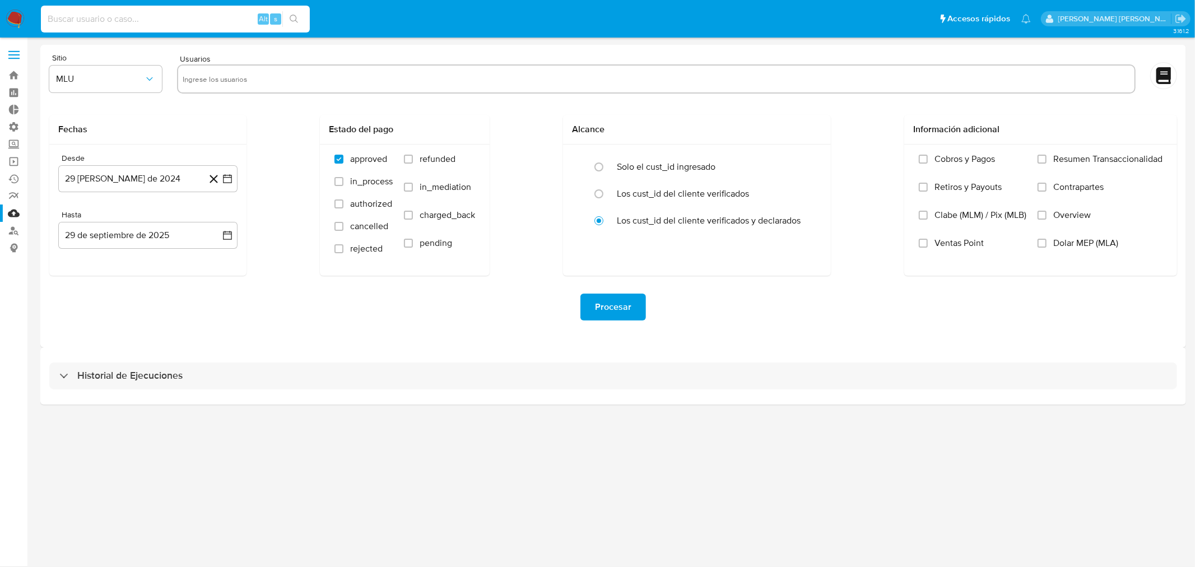
click at [122, 18] on input at bounding box center [175, 19] width 269 height 15
paste input "628078262"
type input "628078262"
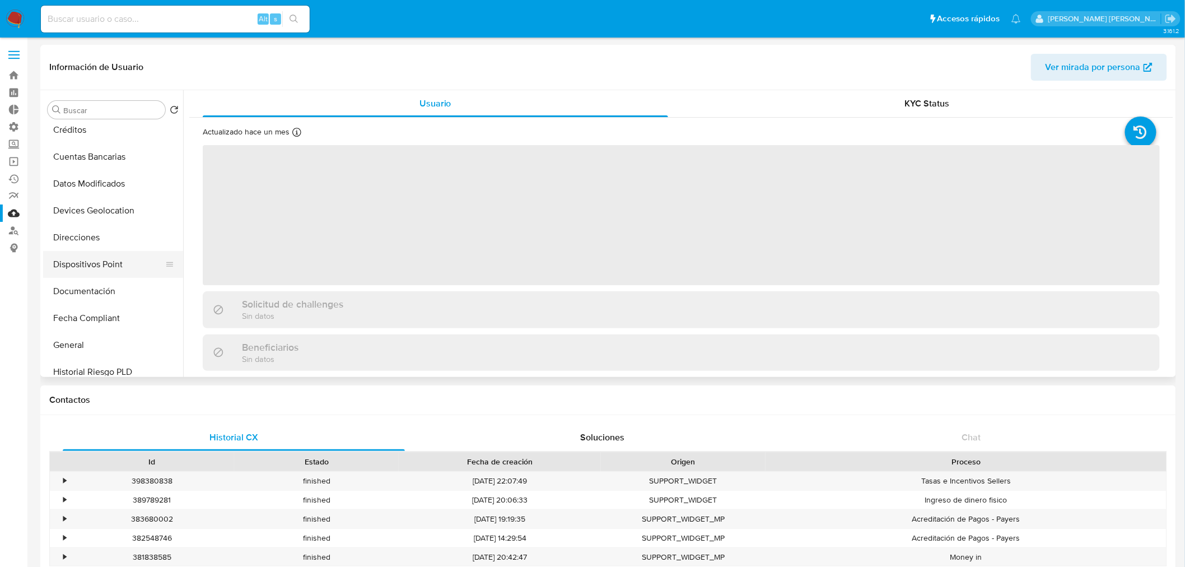
select select "10"
click at [75, 295] on button "General" at bounding box center [108, 291] width 131 height 27
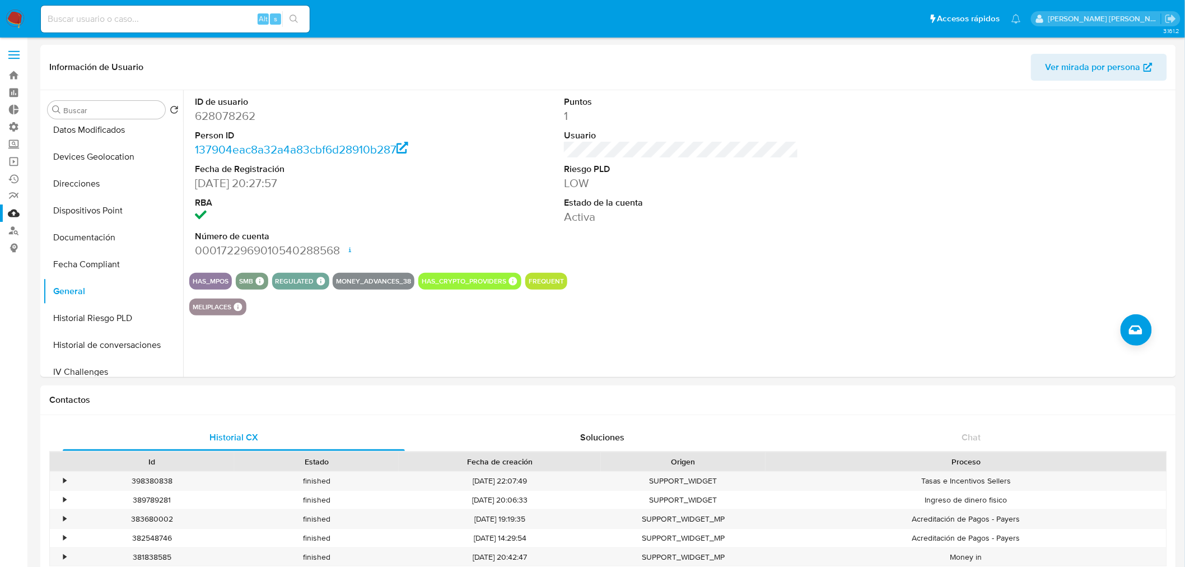
click at [129, 13] on input at bounding box center [175, 19] width 269 height 15
paste input "88309388"
type input "88309388"
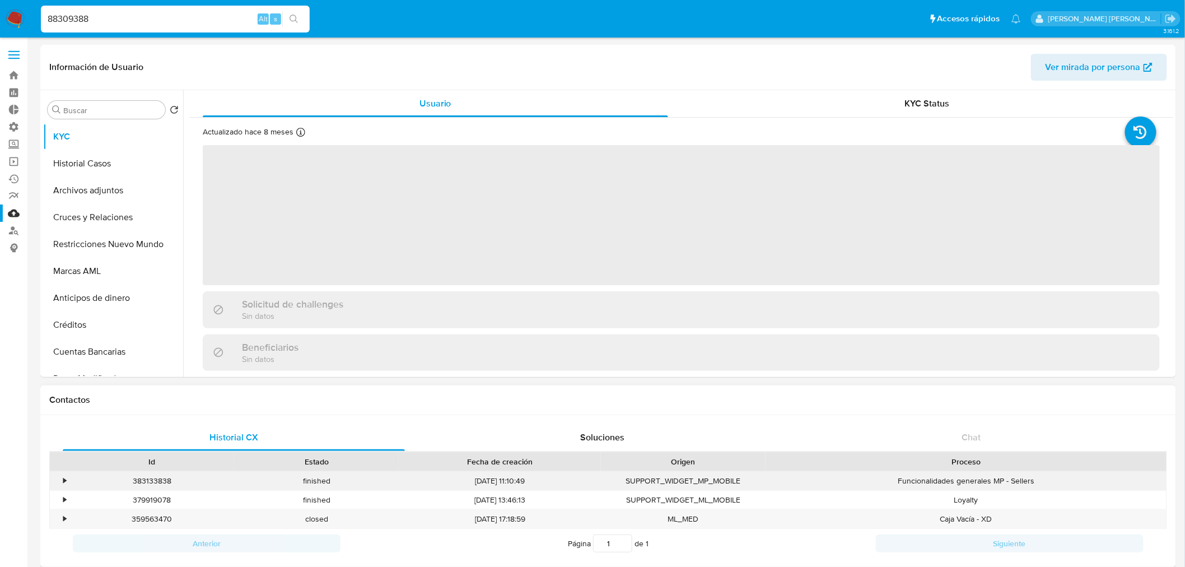
select select "10"
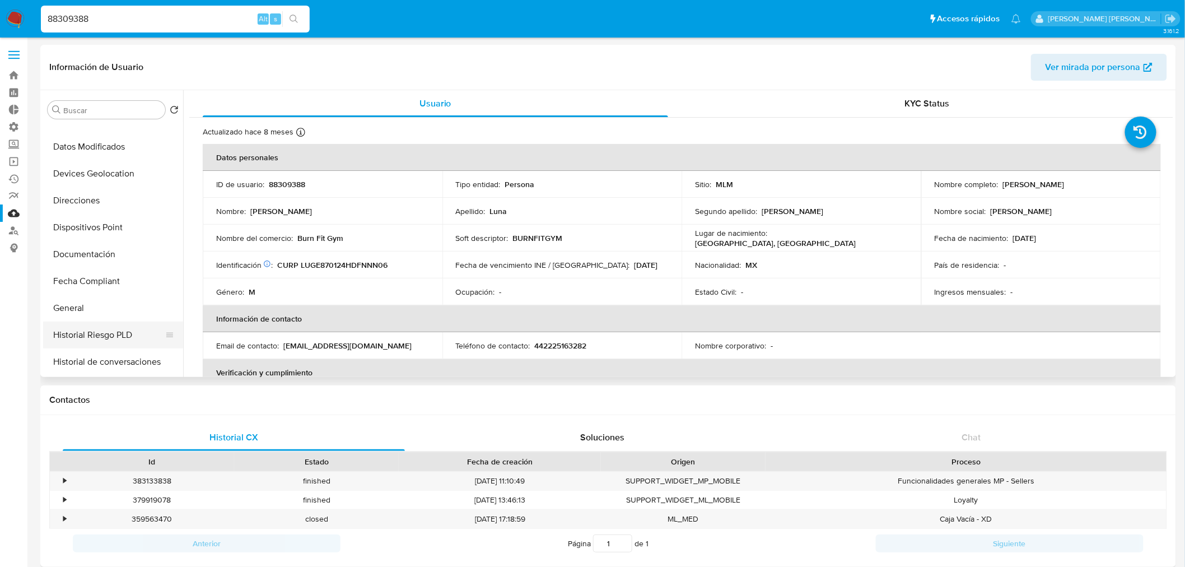
scroll to position [249, 0]
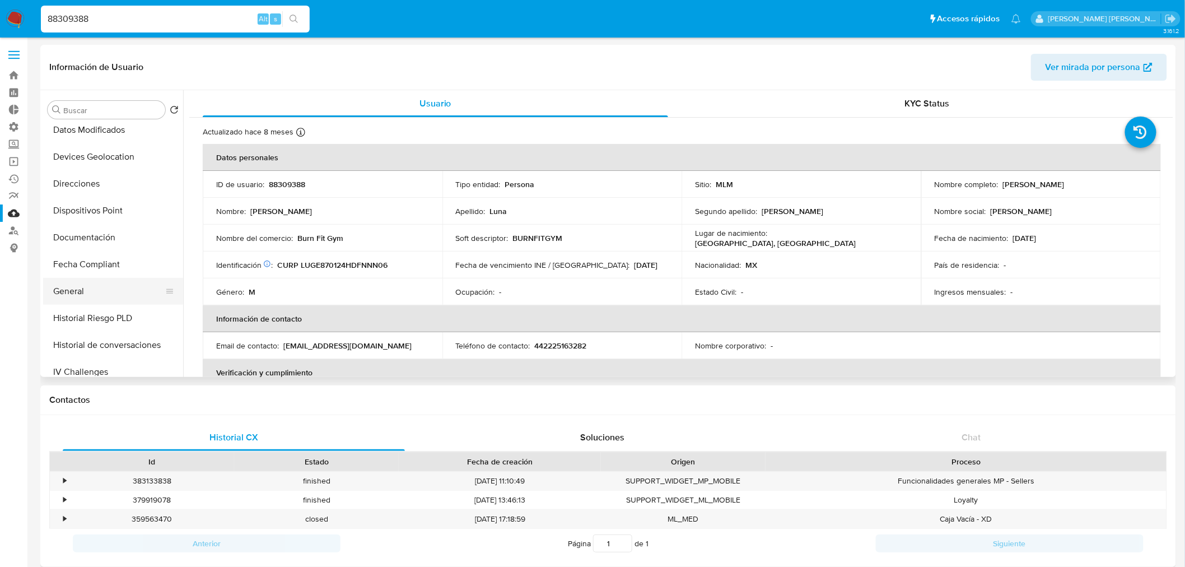
click at [84, 287] on button "General" at bounding box center [108, 291] width 131 height 27
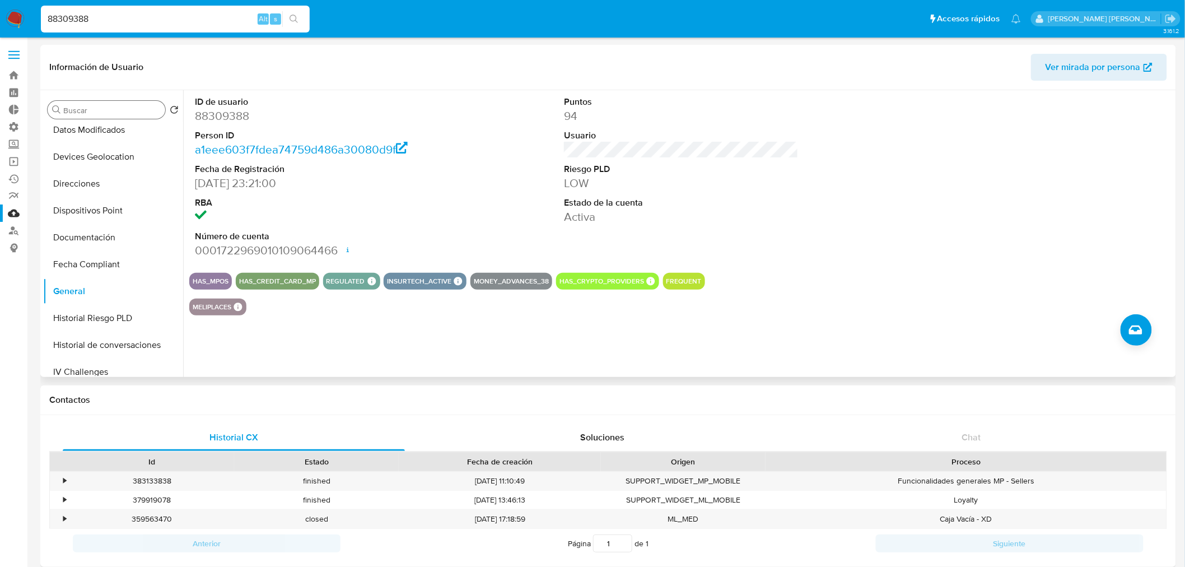
click at [91, 111] on input "Buscar" at bounding box center [111, 110] width 97 height 10
paste input "340310744"
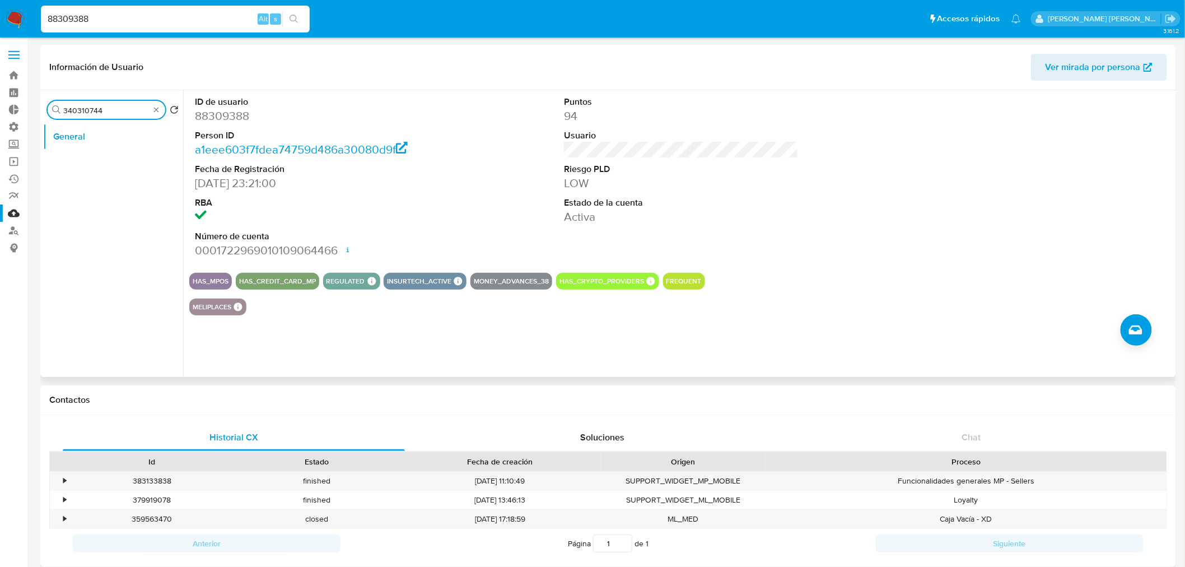
scroll to position [0, 0]
type input "340310744"
click at [138, 12] on input "88309388" at bounding box center [175, 19] width 269 height 15
click at [76, 21] on input "88309388" at bounding box center [175, 19] width 269 height 15
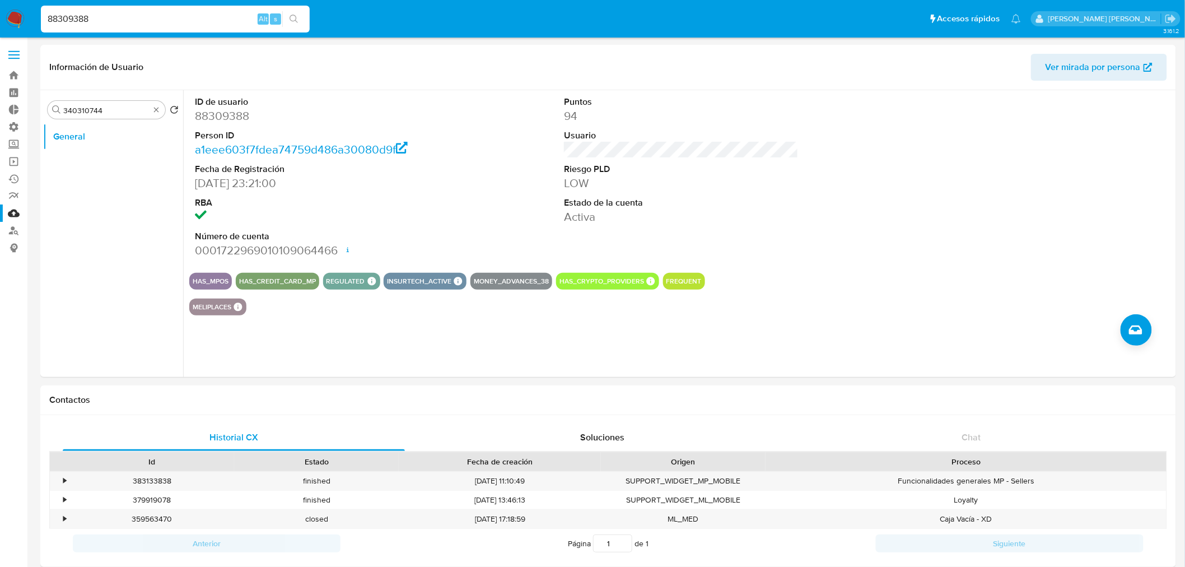
paste input "340310744"
type input "340310744"
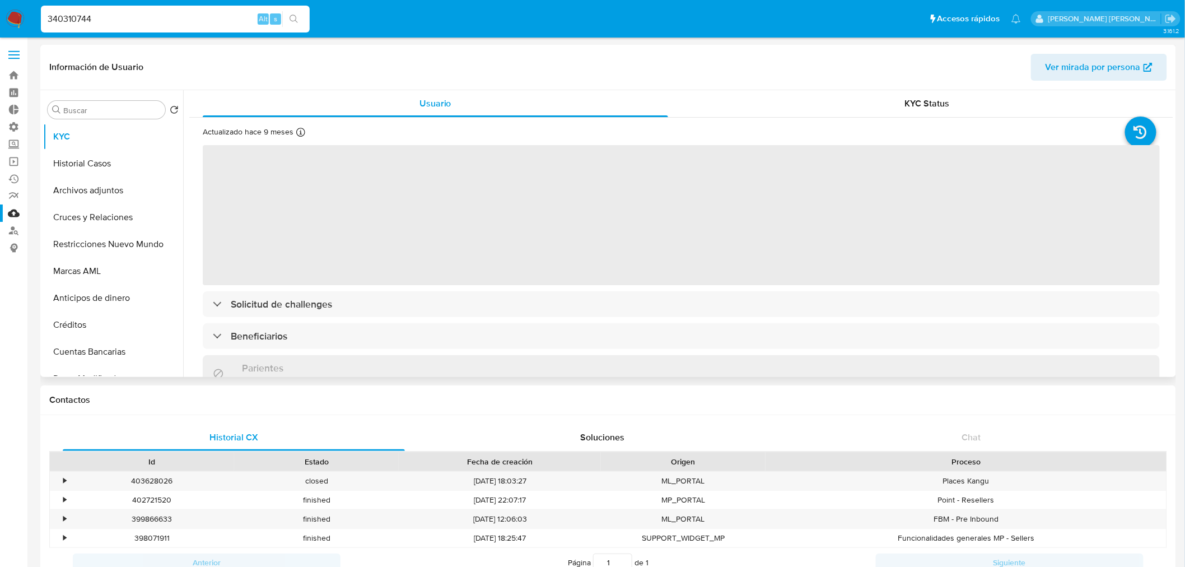
select select "10"
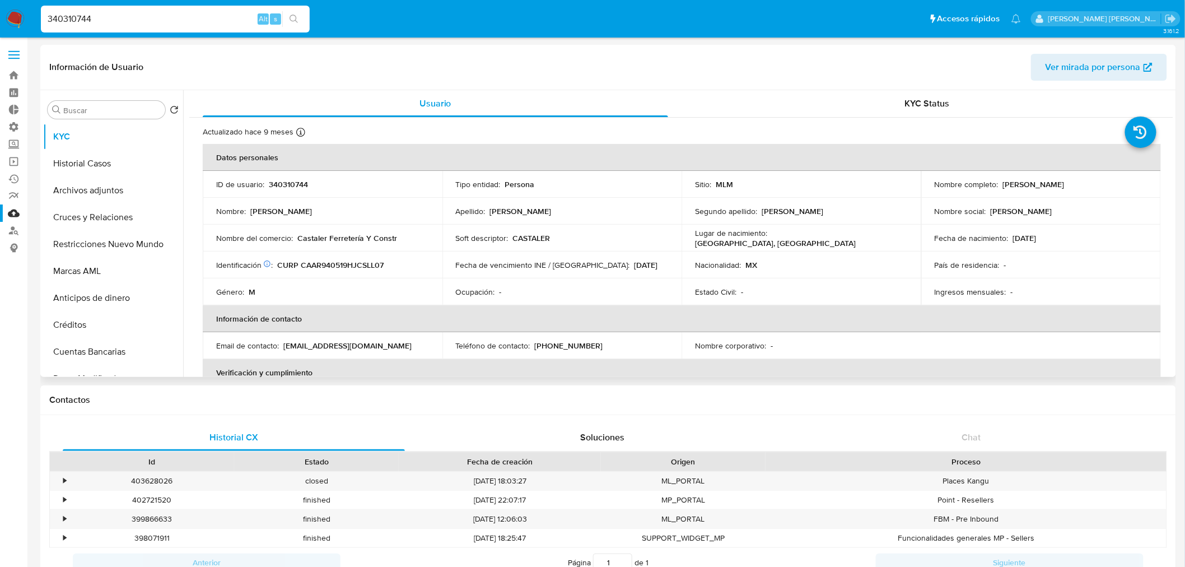
click at [76, 18] on input "340310744" at bounding box center [175, 19] width 269 height 15
paste input "8546492"
type input "38546492"
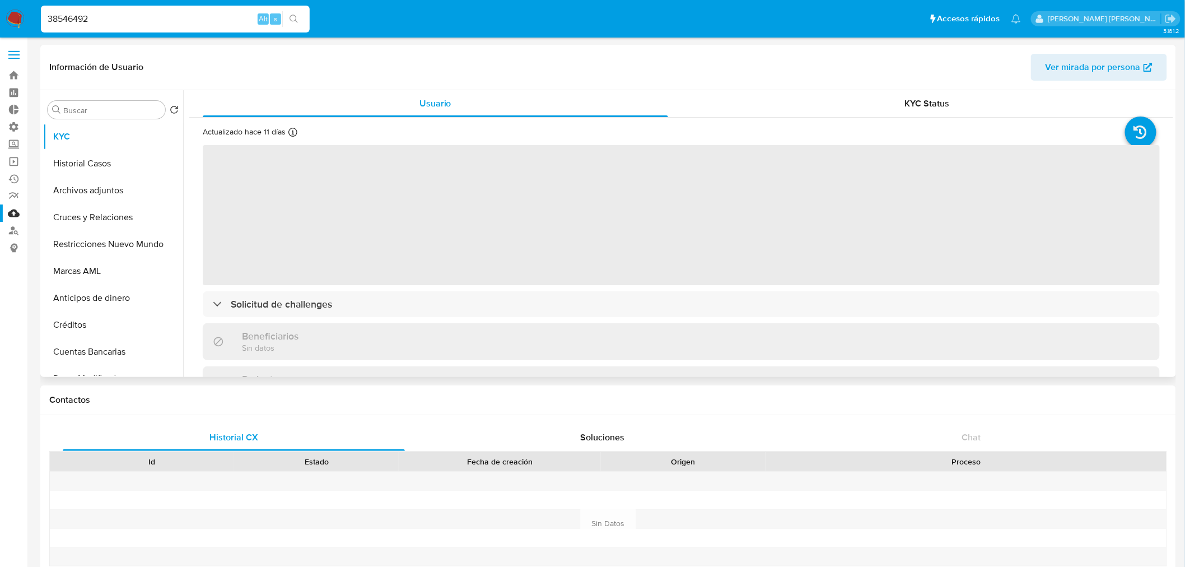
select select "10"
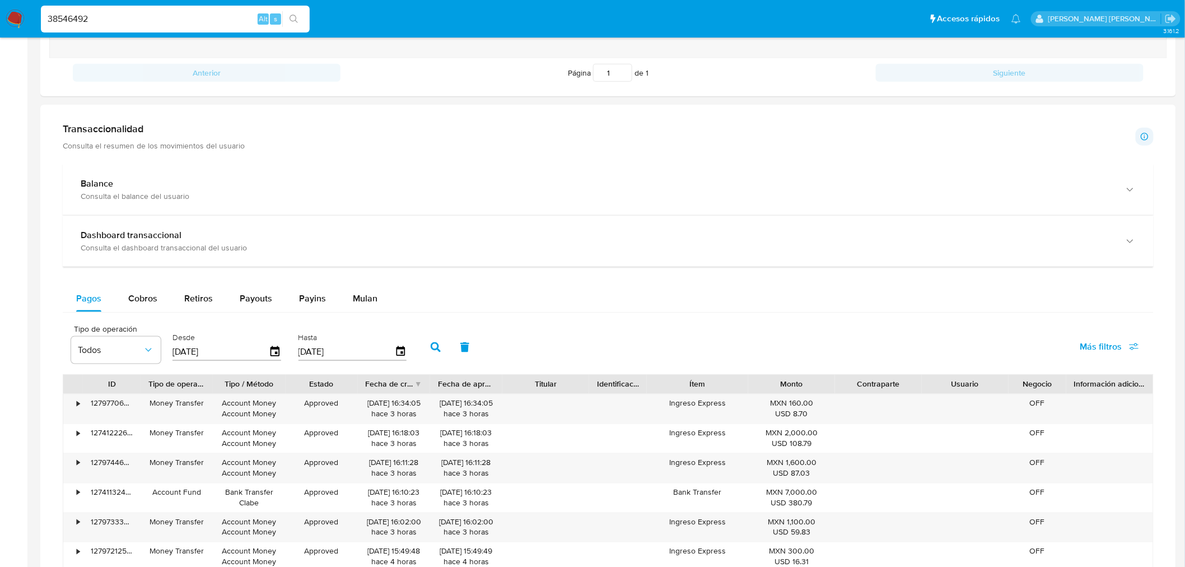
scroll to position [747, 0]
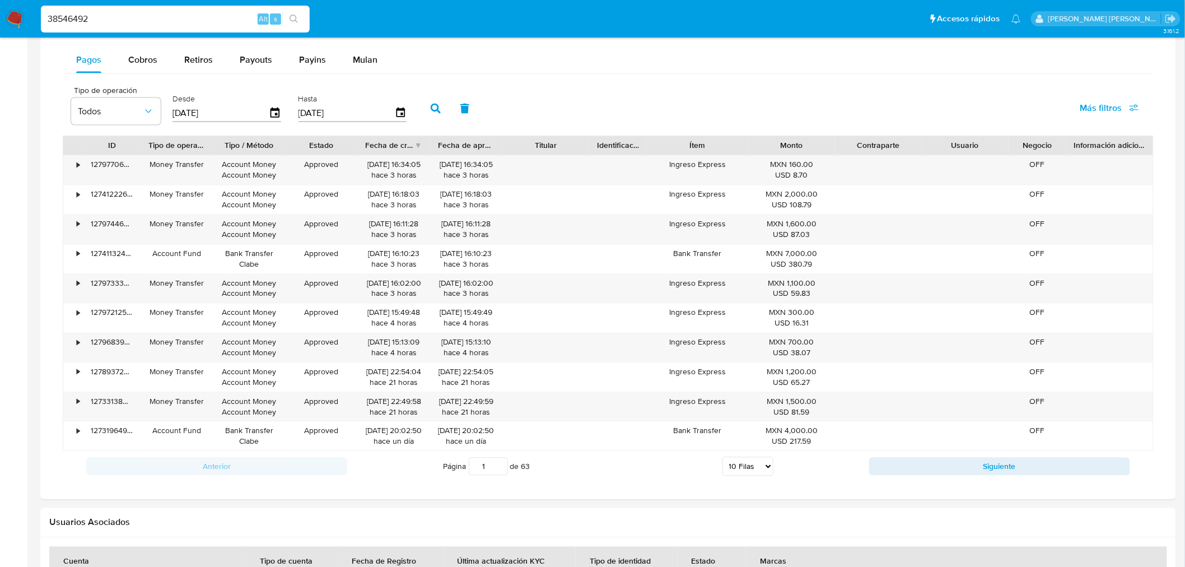
click at [64, 21] on input "38546492" at bounding box center [175, 19] width 269 height 15
paste input "62807826"
type input "628078262"
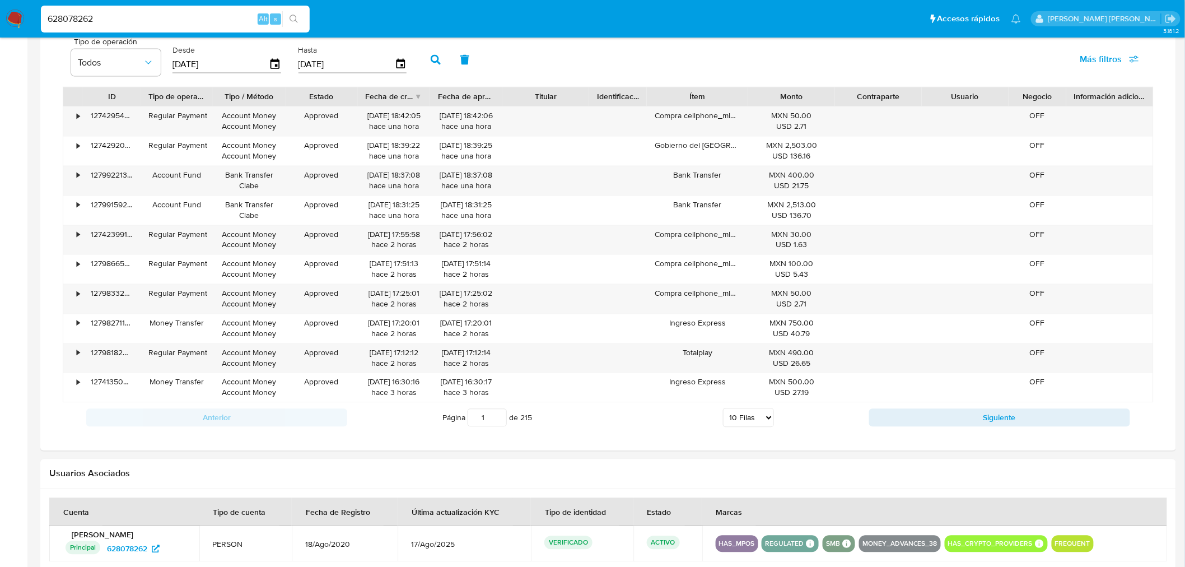
scroll to position [809, 0]
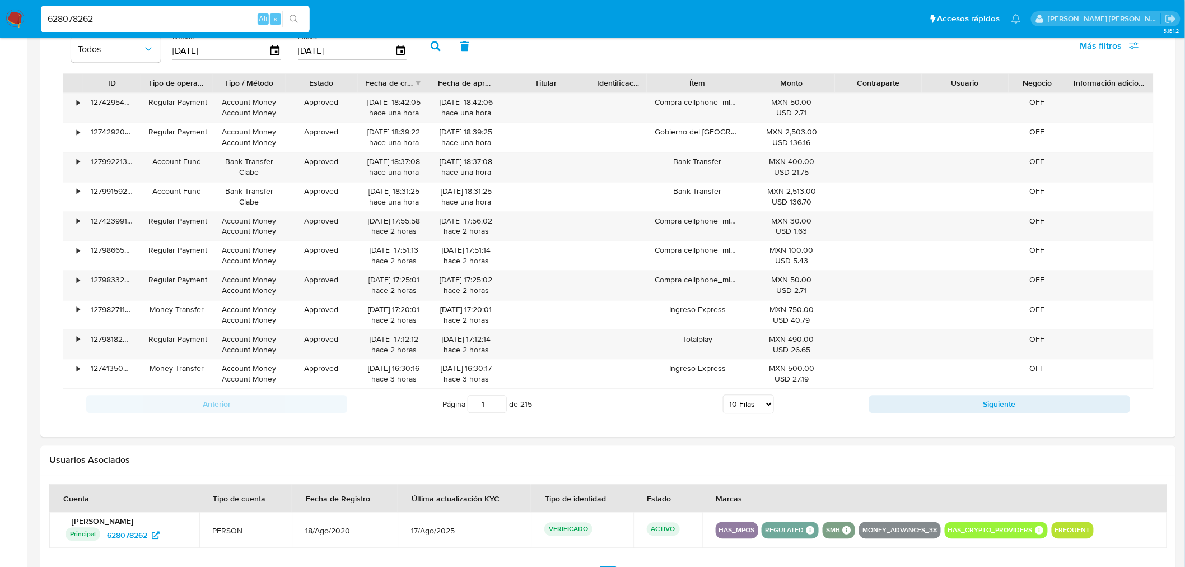
click at [762, 399] on select "5 Filas 10 Filas 20 Filas 25 Filas 50 Filas 100 Filas" at bounding box center [748, 404] width 51 height 19
select select "100"
click at [723, 397] on select "5 Filas 10 Filas 20 Filas 25 Filas 50 Filas 100 Filas" at bounding box center [748, 404] width 51 height 19
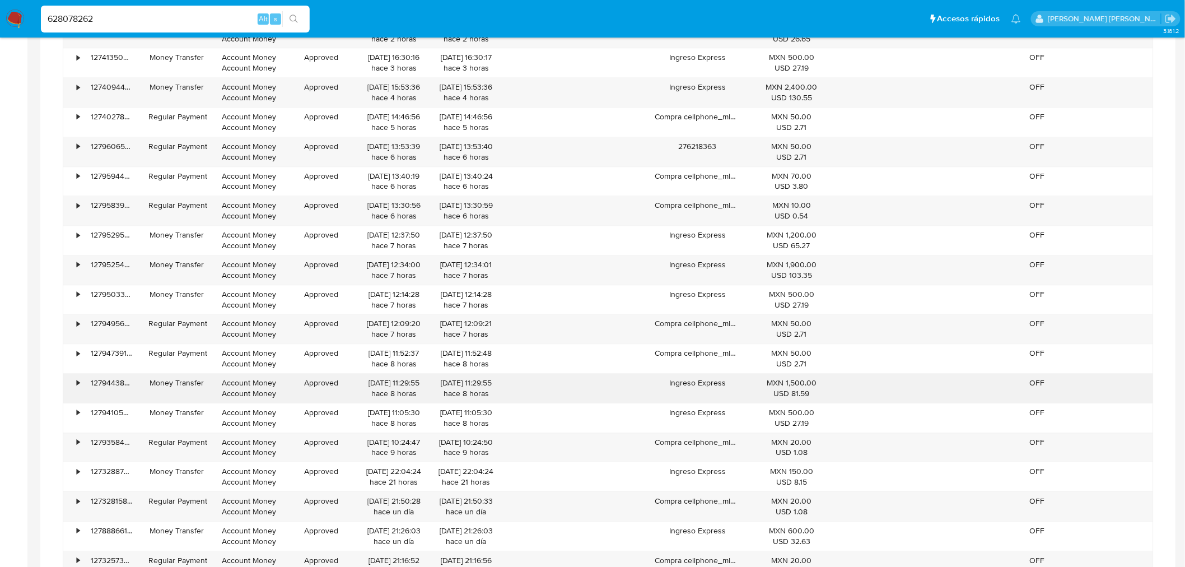
scroll to position [1245, 0]
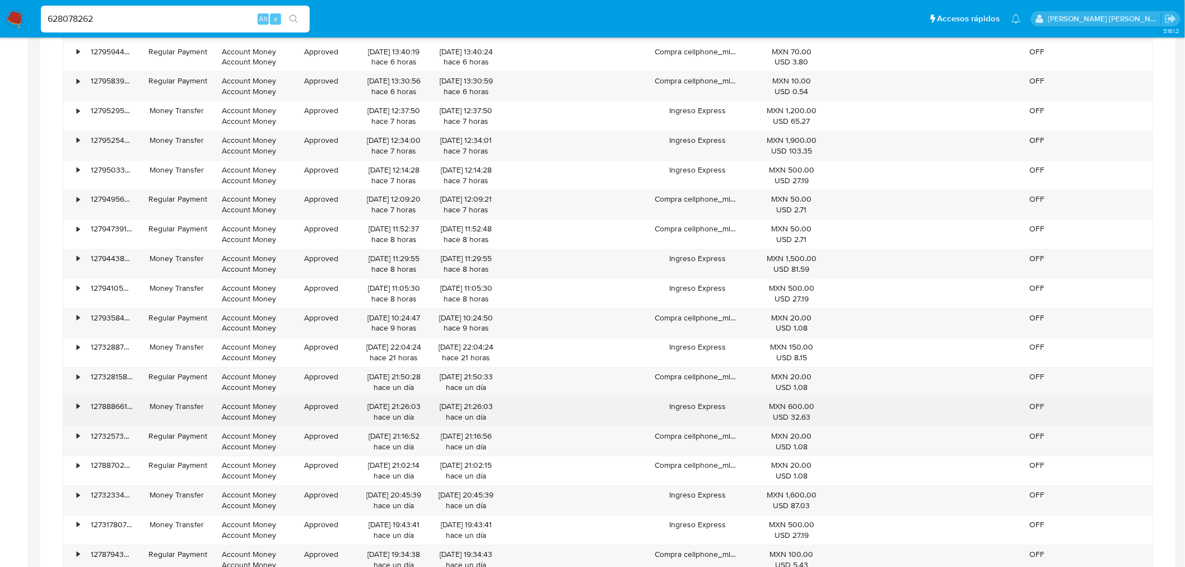
click at [80, 411] on div "•" at bounding box center [73, 411] width 20 height 29
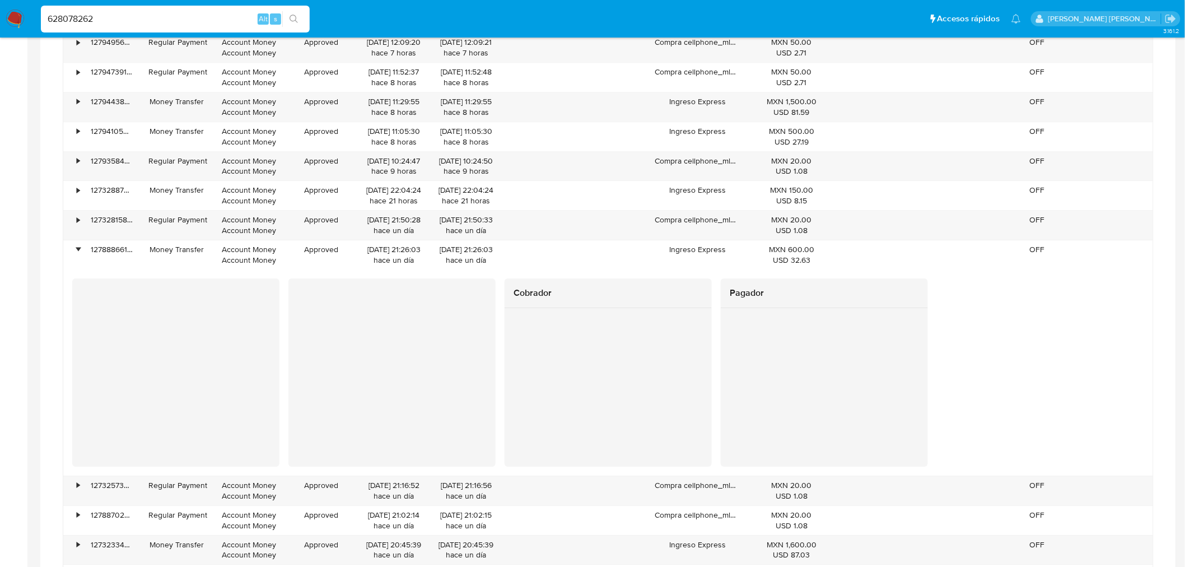
scroll to position [1431, 0]
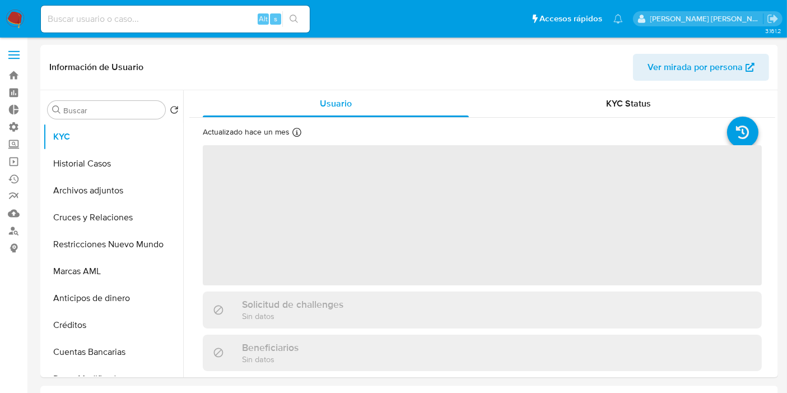
select select "10"
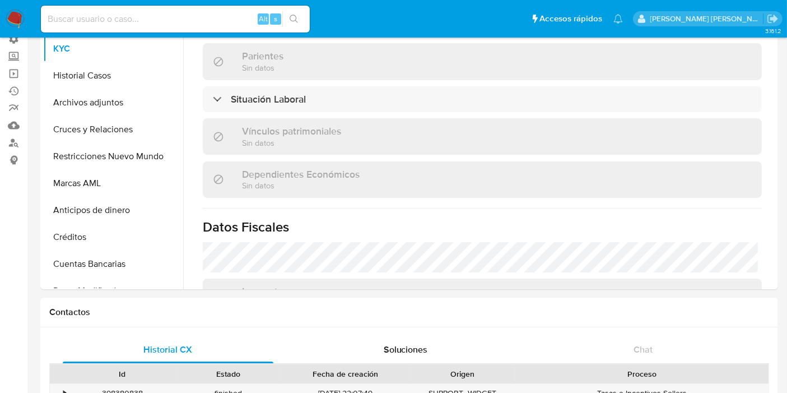
scroll to position [505, 0]
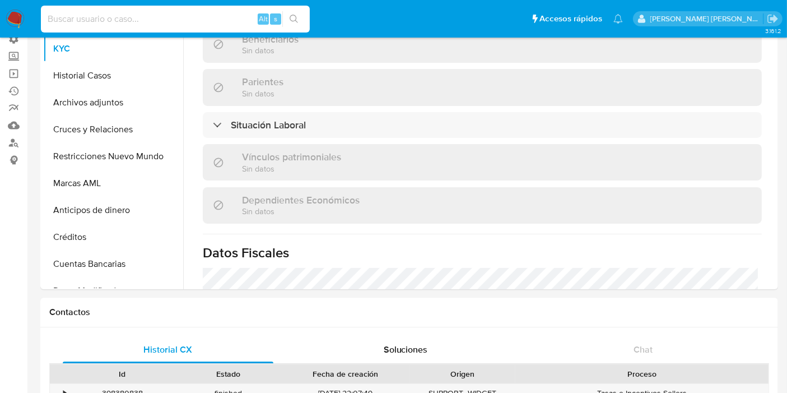
click at [112, 21] on input at bounding box center [175, 19] width 269 height 15
paste input "628078262"
click at [112, 21] on input "628078262" at bounding box center [175, 19] width 269 height 15
type input "628078262"
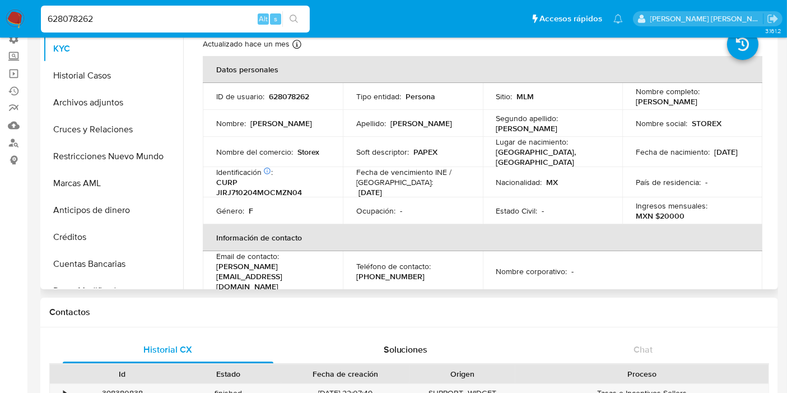
scroll to position [0, 0]
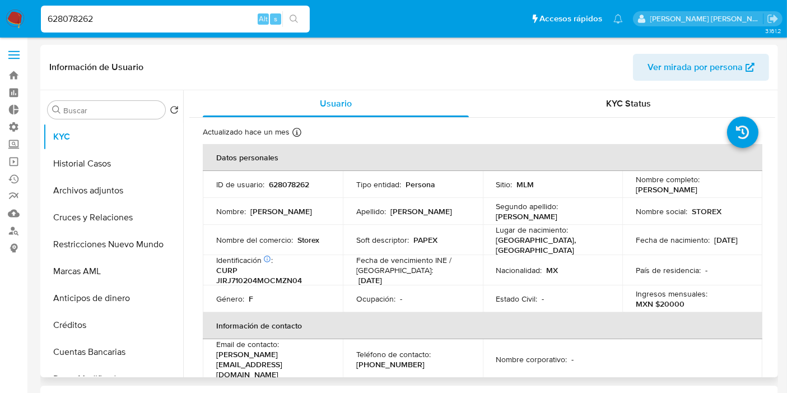
click at [419, 237] on p "PAPEX" at bounding box center [425, 240] width 24 height 10
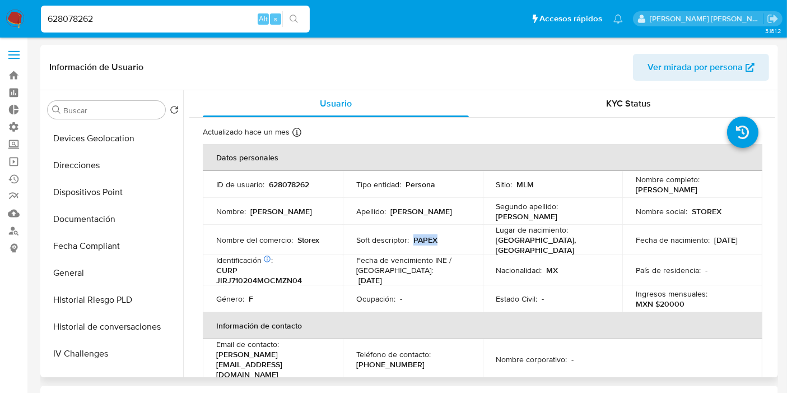
scroll to position [318, 0]
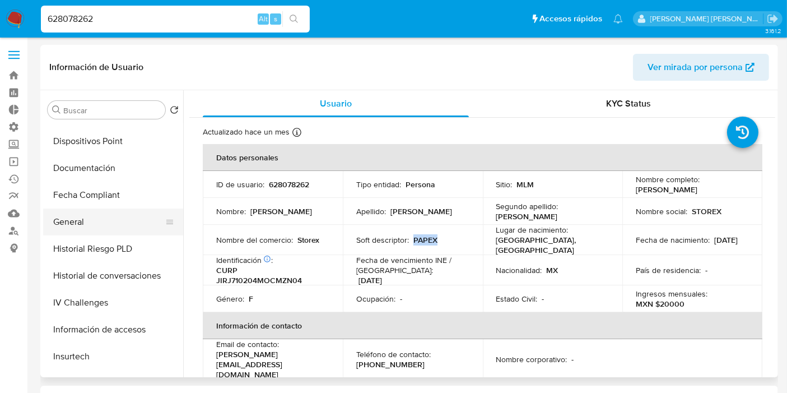
click at [72, 221] on button "General" at bounding box center [108, 221] width 131 height 27
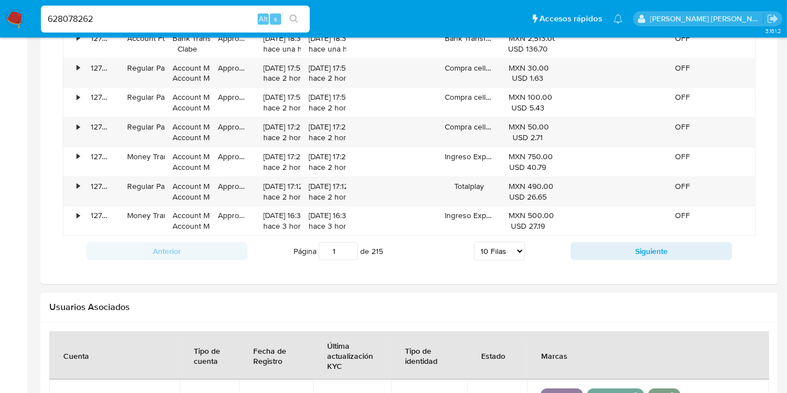
scroll to position [963, 0]
click at [633, 250] on button "Siguiente" at bounding box center [651, 250] width 161 height 18
type input "2"
click at [508, 246] on select "5 Filas 10 Filas 20 Filas 25 Filas 50 Filas 100 Filas" at bounding box center [499, 250] width 51 height 19
select select "100"
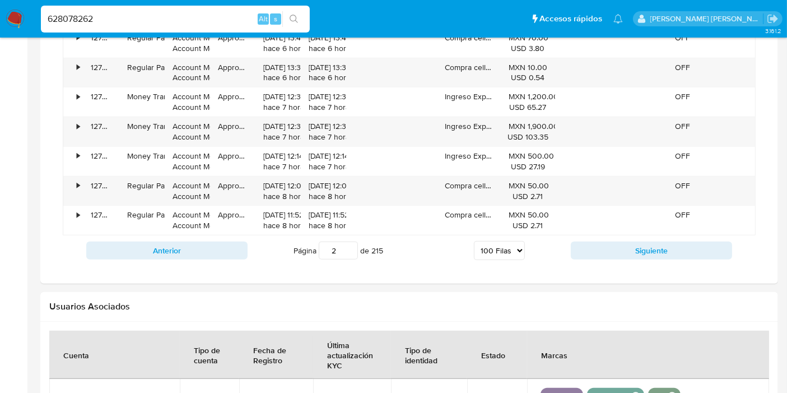
click at [474, 241] on select "5 Filas 10 Filas 20 Filas 25 Filas 50 Filas 100 Filas" at bounding box center [499, 250] width 51 height 19
type input "1"
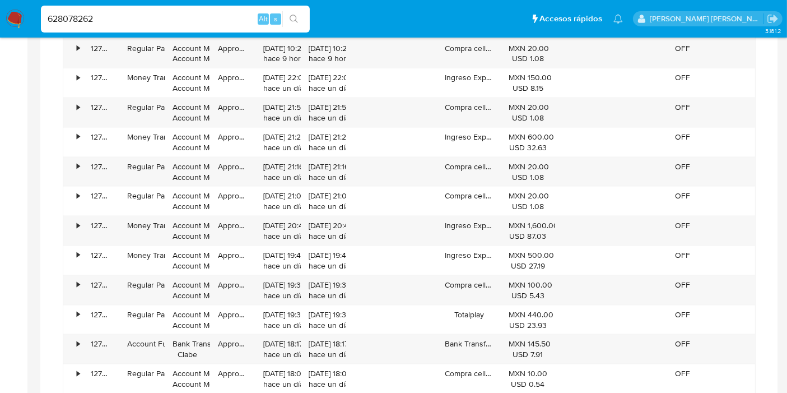
scroll to position [1513, 0]
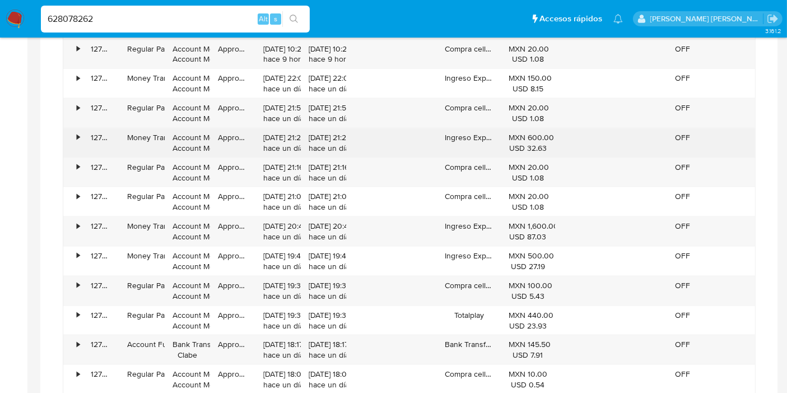
click at [79, 132] on div "•" at bounding box center [78, 137] width 3 height 11
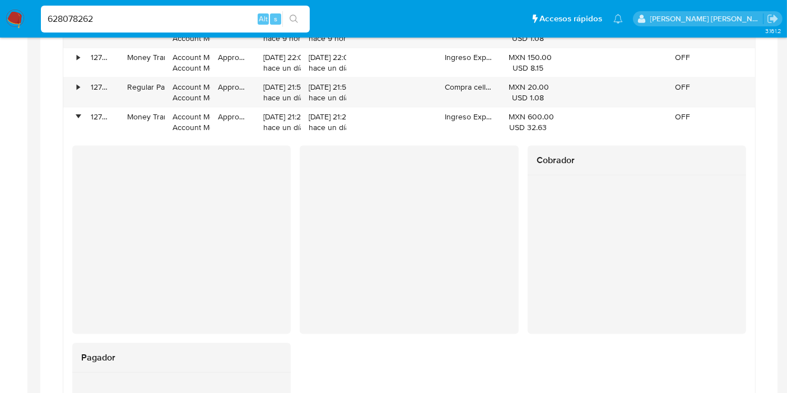
scroll to position [1535, 0]
click at [488, 137] on div "Cobrador Pagador" at bounding box center [409, 310] width 692 height 349
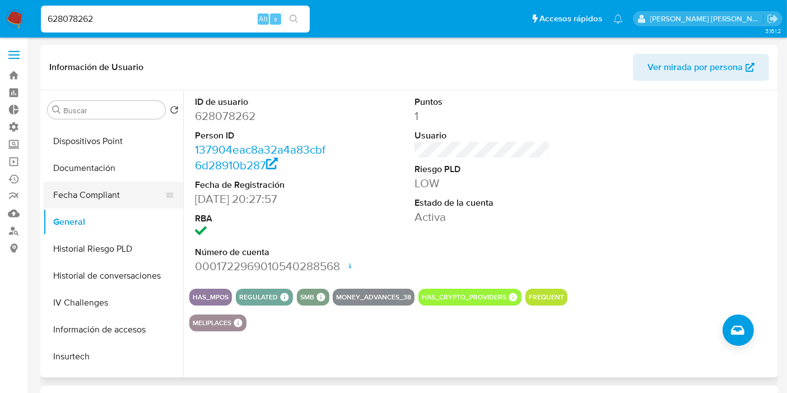
scroll to position [0, 0]
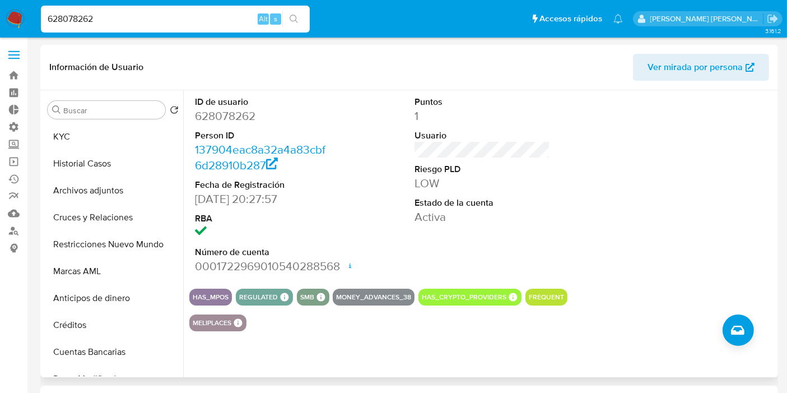
drag, startPoint x: 83, startPoint y: 133, endPoint x: 132, endPoint y: 122, distance: 50.4
click at [83, 132] on button "KYC" at bounding box center [113, 136] width 140 height 27
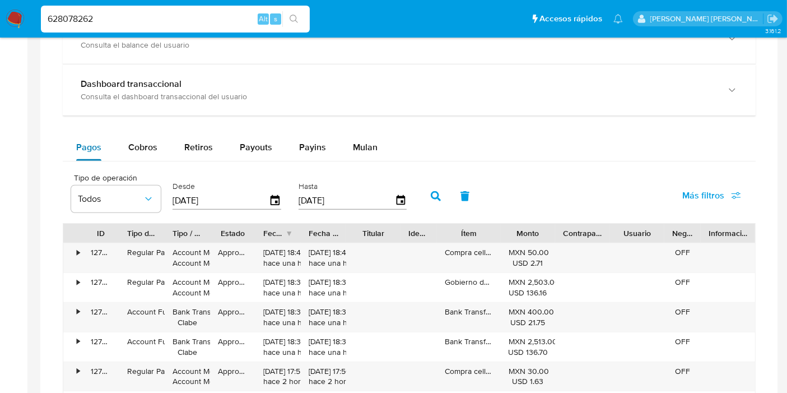
scroll to position [658, 0]
click at [150, 146] on span "Cobros" at bounding box center [142, 148] width 29 height 13
select select "10"
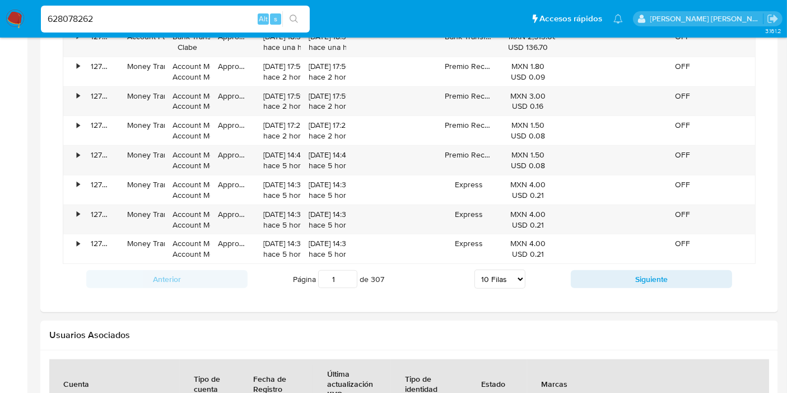
scroll to position [935, 0]
click at [519, 272] on select "5 Filas 10 Filas 20 Filas 25 Filas 50 Filas 100 Filas" at bounding box center [499, 277] width 51 height 19
select select "100"
click at [474, 268] on select "5 Filas 10 Filas 20 Filas 25 Filas 50 Filas 100 Filas" at bounding box center [499, 277] width 51 height 19
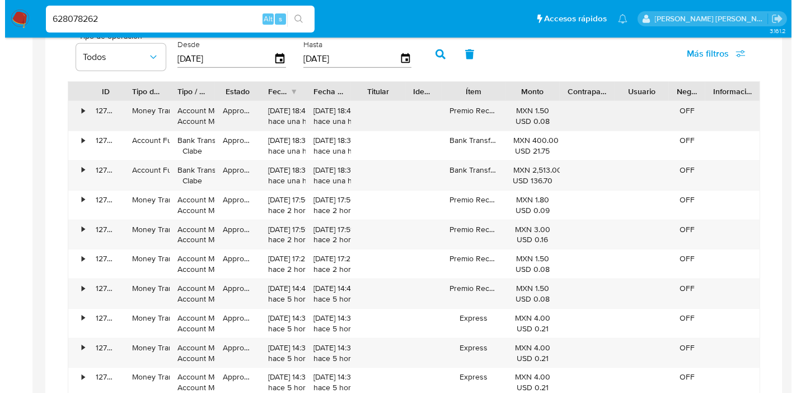
scroll to position [795, 0]
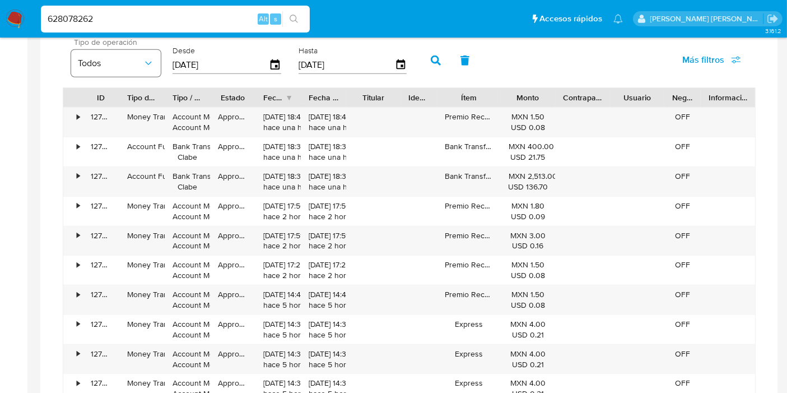
click at [147, 66] on icon "button" at bounding box center [148, 63] width 11 height 11
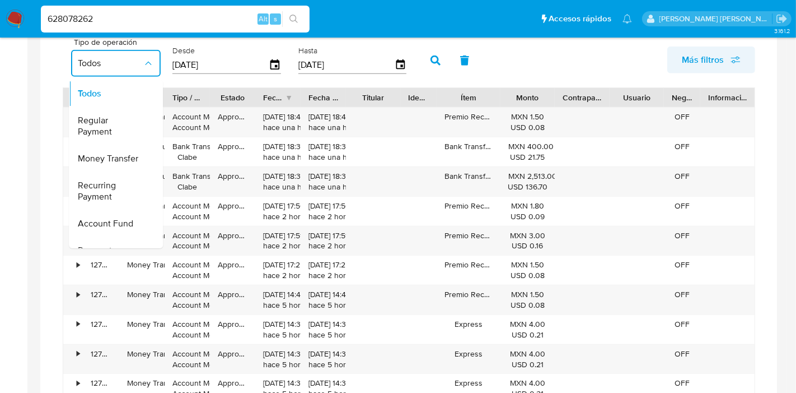
click at [715, 59] on span "Más filtros" at bounding box center [703, 59] width 42 height 27
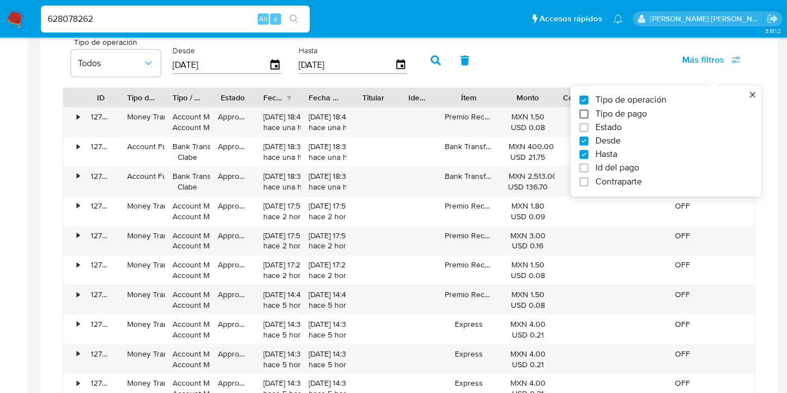
click at [584, 113] on input "Tipo de pago" at bounding box center [584, 113] width 9 height 9
checkbox input "true"
type input "[DATE]"
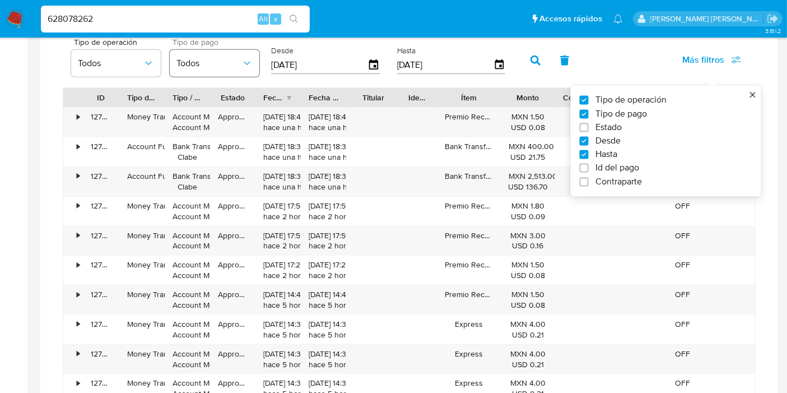
click at [250, 63] on icon "button" at bounding box center [246, 63] width 11 height 11
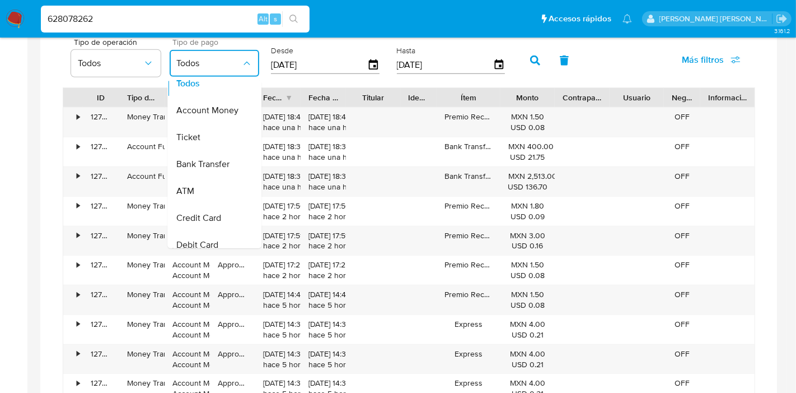
scroll to position [0, 0]
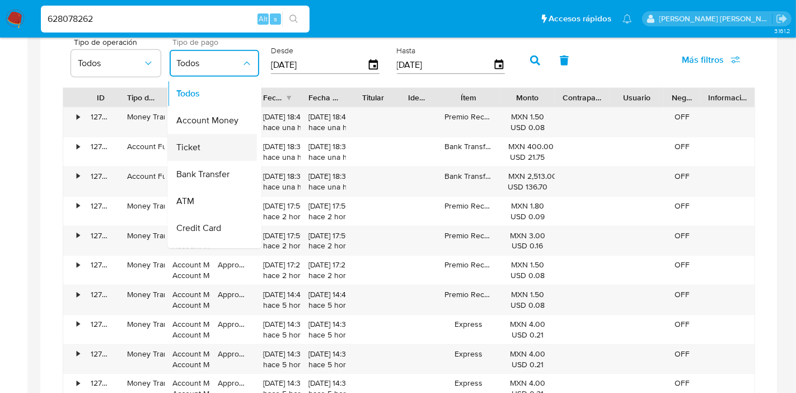
click at [189, 146] on span "Ticket" at bounding box center [188, 147] width 24 height 11
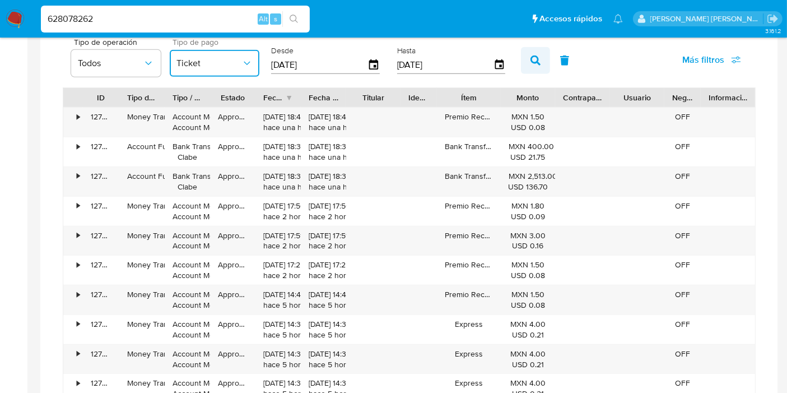
click at [530, 58] on icon "button" at bounding box center [535, 60] width 10 height 10
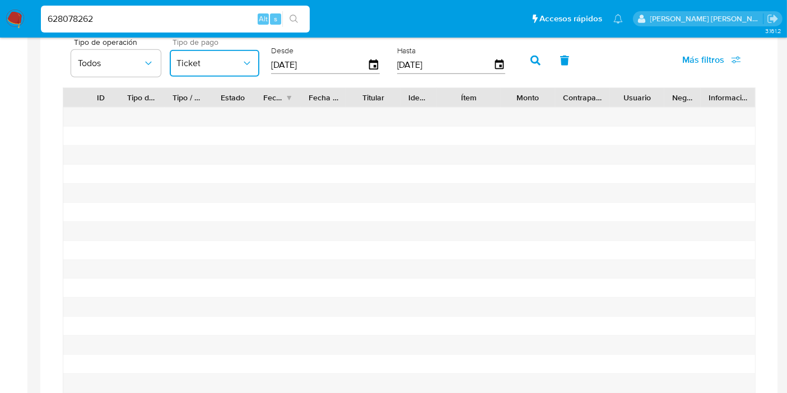
click at [254, 64] on button "Ticket" at bounding box center [215, 63] width 90 height 27
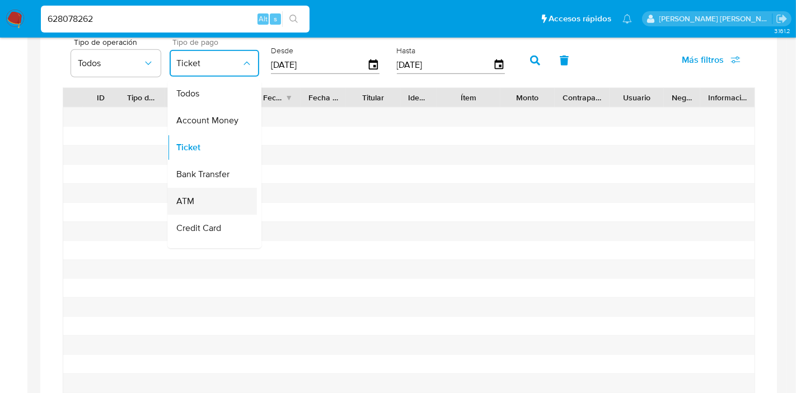
click at [192, 195] on span "ATM" at bounding box center [185, 200] width 18 height 11
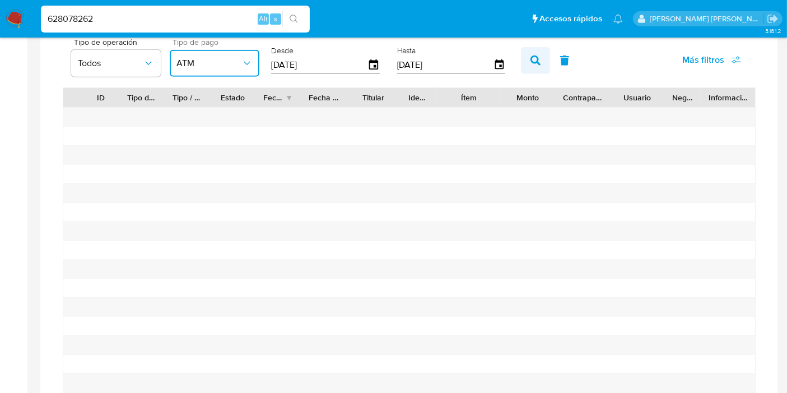
click at [531, 61] on icon "button" at bounding box center [535, 60] width 10 height 10
click at [250, 58] on icon "button" at bounding box center [246, 63] width 11 height 11
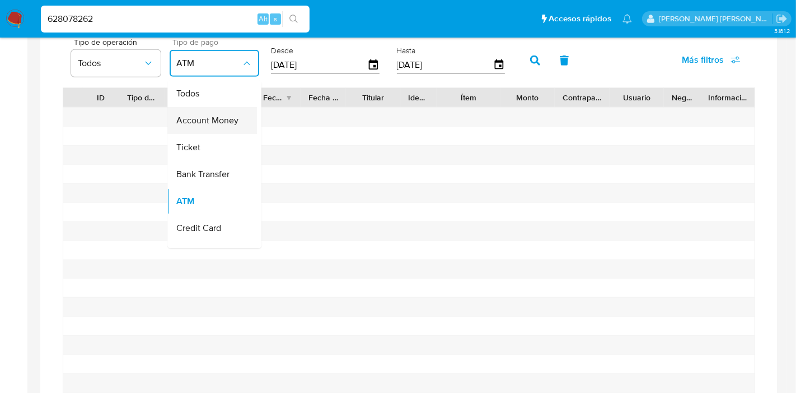
click at [223, 115] on span "Account Money" at bounding box center [207, 120] width 62 height 11
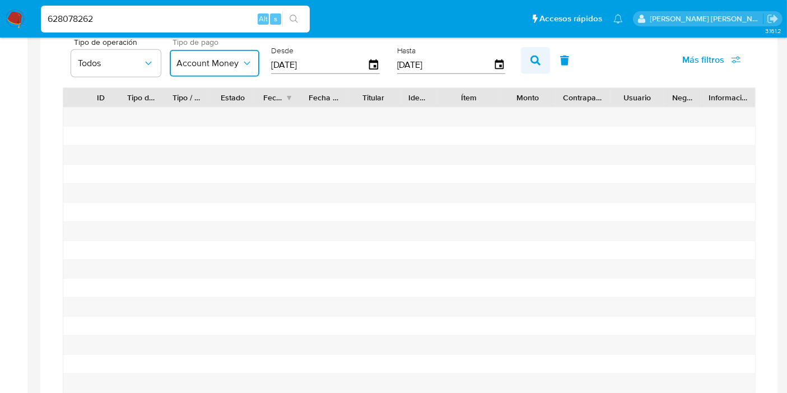
click at [530, 60] on icon "button" at bounding box center [535, 60] width 10 height 10
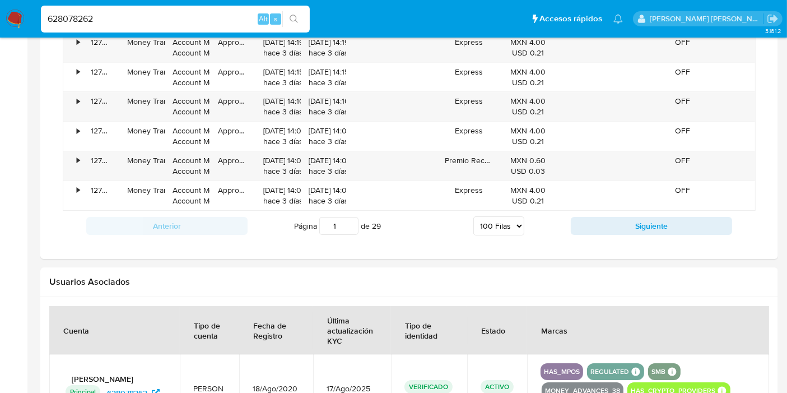
scroll to position [3647, 0]
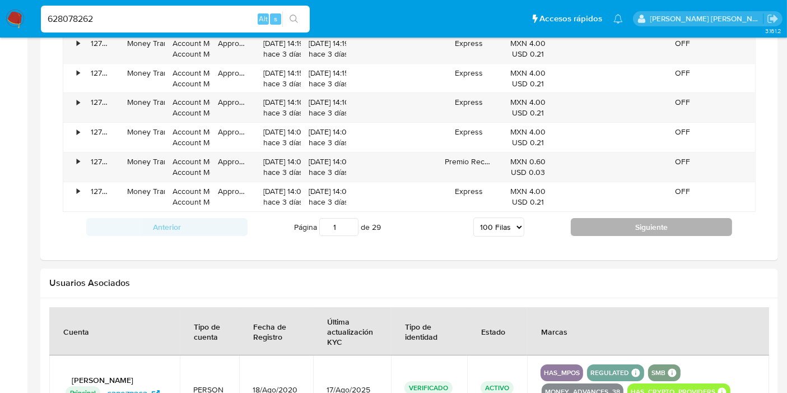
click at [637, 218] on button "Siguiente" at bounding box center [651, 227] width 161 height 18
type input "2"
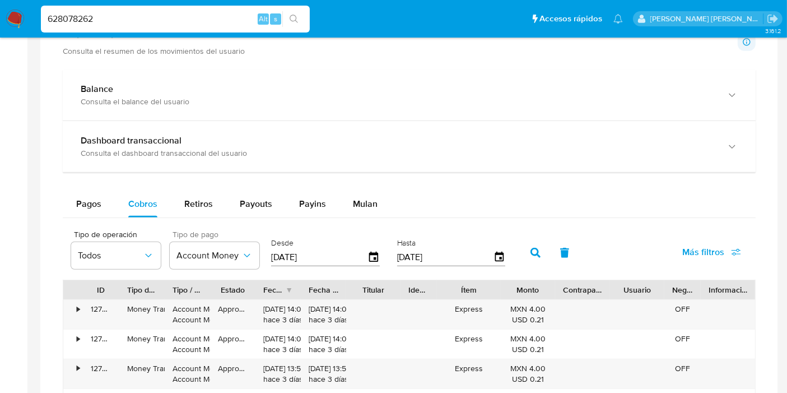
scroll to position [524, 0]
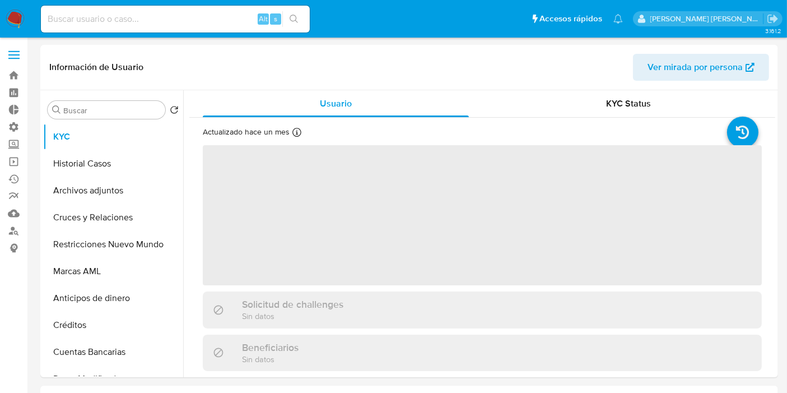
select select "10"
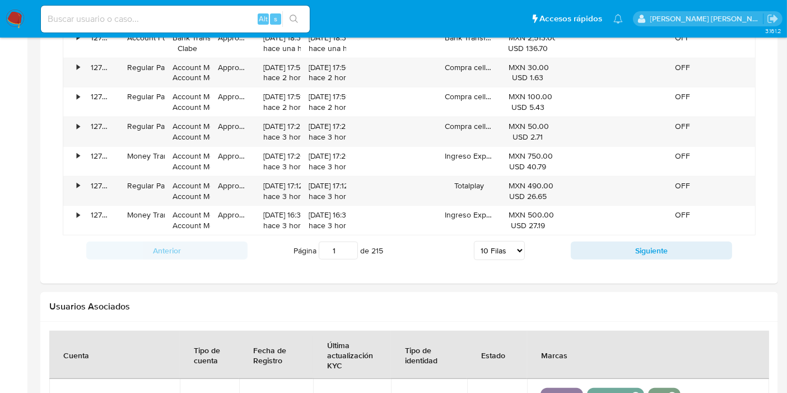
scroll to position [964, 0]
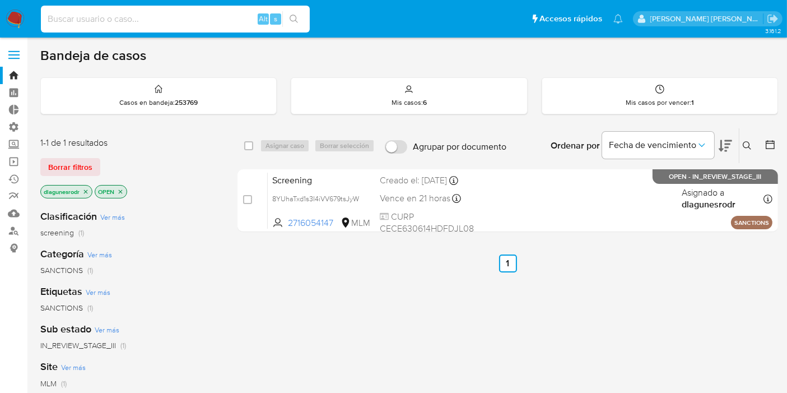
click at [150, 22] on input at bounding box center [175, 19] width 269 height 15
paste input "4161046"
type input "4161046"
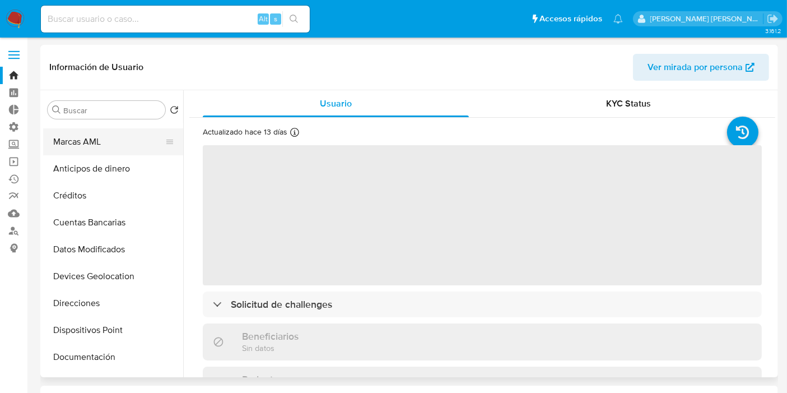
select select "10"
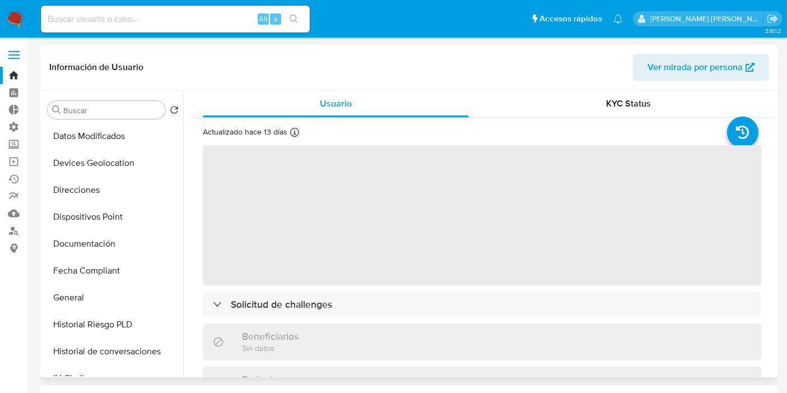
scroll to position [248, 0]
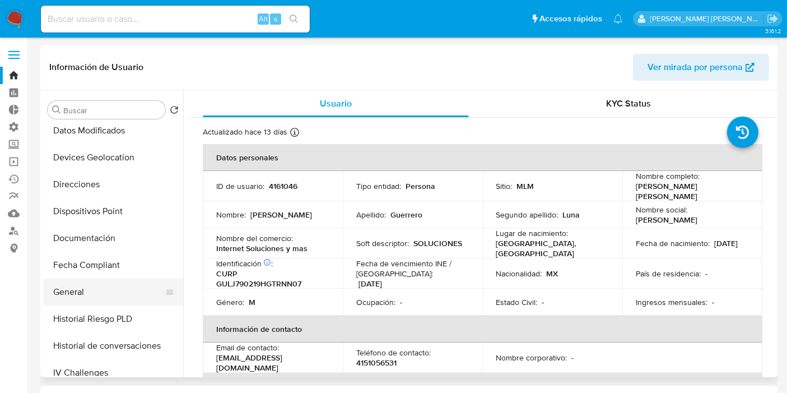
click at [90, 287] on button "General" at bounding box center [108, 291] width 131 height 27
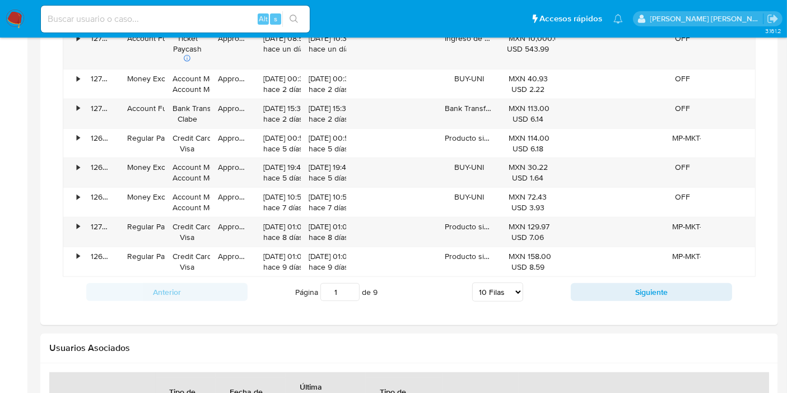
scroll to position [1108, 0]
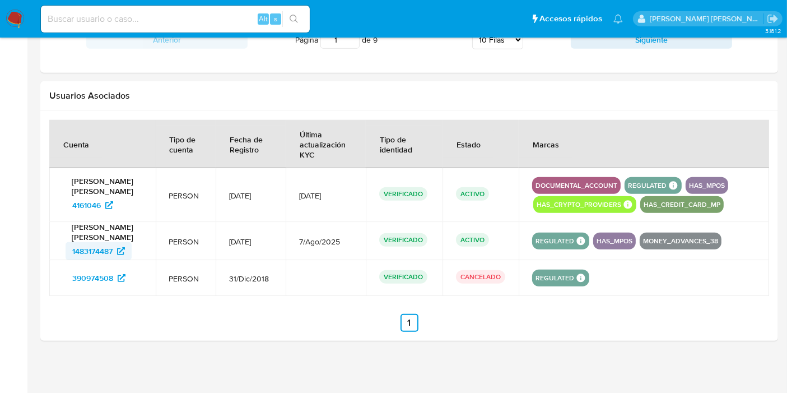
click at [99, 250] on span "1483174487" at bounding box center [92, 251] width 40 height 18
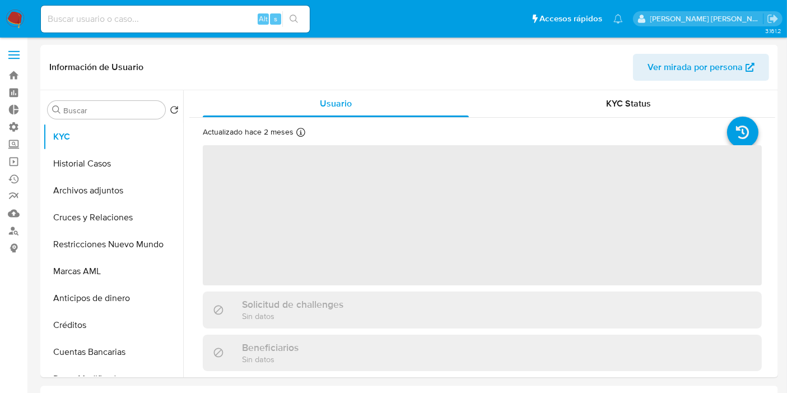
select select "10"
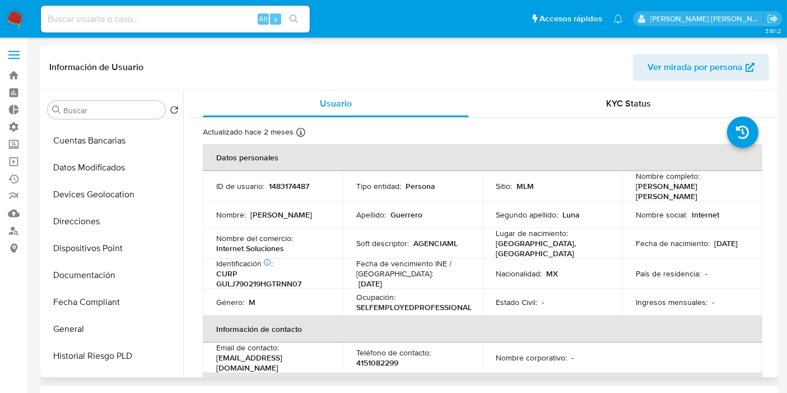
scroll to position [211, 0]
click at [74, 327] on button "General" at bounding box center [108, 328] width 131 height 27
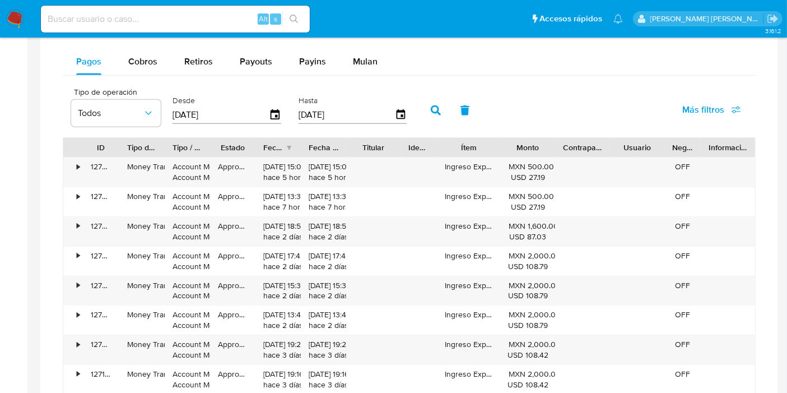
scroll to position [733, 0]
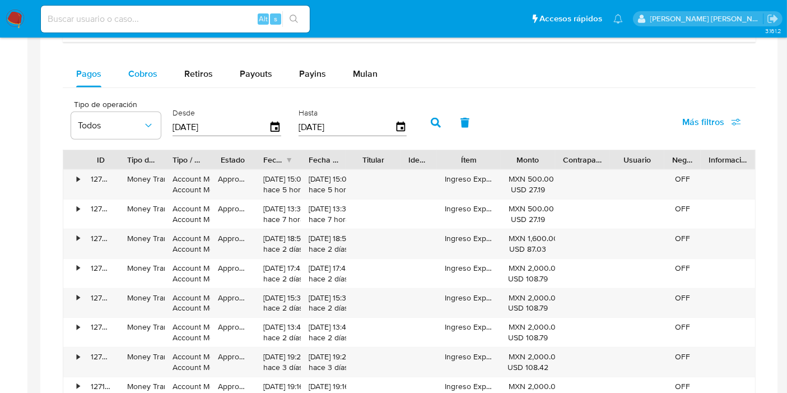
click at [139, 73] on span "Cobros" at bounding box center [142, 73] width 29 height 13
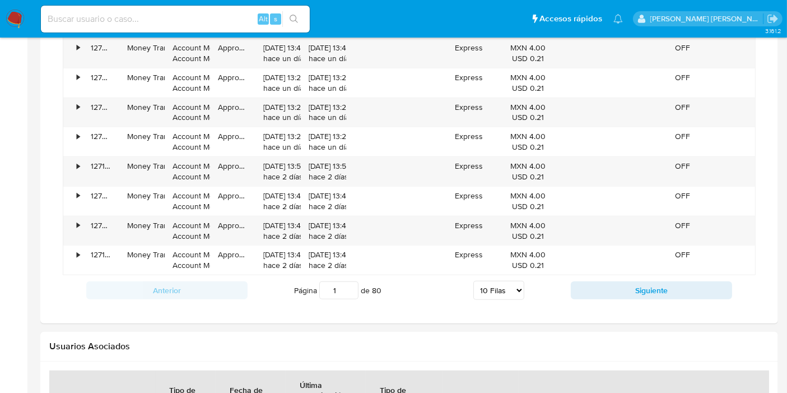
scroll to position [924, 0]
click at [514, 287] on select "5 Filas 10 Filas 20 Filas 25 Filas 50 Filas 100 Filas" at bounding box center [498, 288] width 51 height 19
select select "100"
click at [473, 279] on select "5 Filas 10 Filas 20 Filas 25 Filas 50 Filas 100 Filas" at bounding box center [498, 288] width 51 height 19
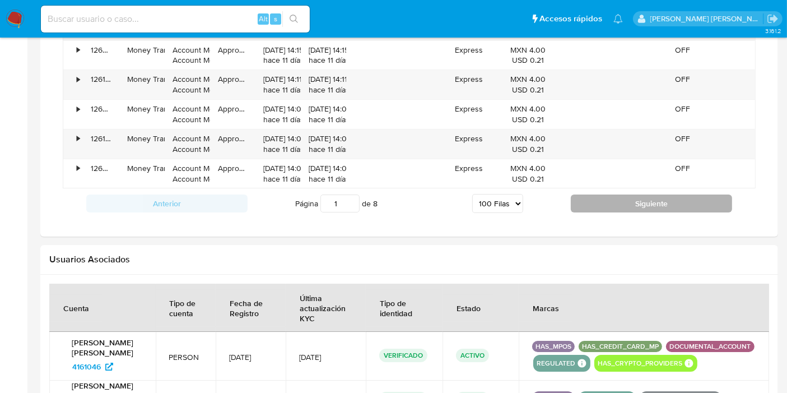
drag, startPoint x: 602, startPoint y: 184, endPoint x: 625, endPoint y: 185, distance: 23.5
click at [625, 194] on button "Siguiente" at bounding box center [651, 203] width 161 height 18
type input "2"
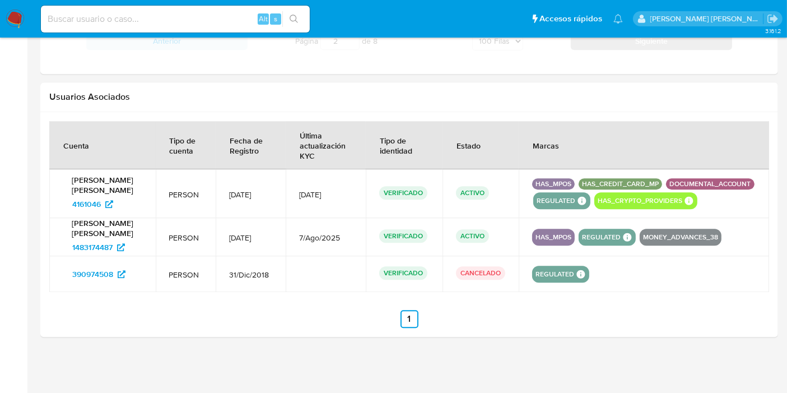
scroll to position [2756, 0]
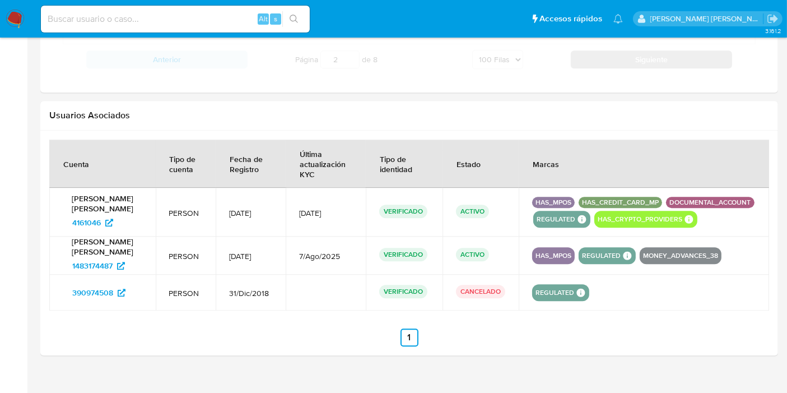
click at [625, 200] on button "HAS_CREDIT_CARD_MP" at bounding box center [620, 202] width 77 height 4
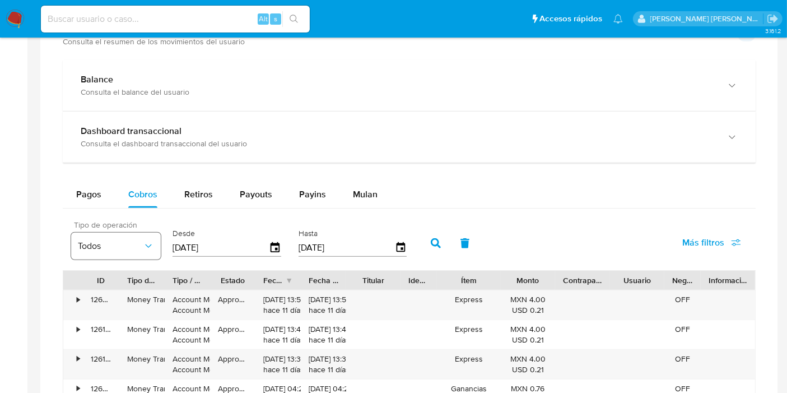
scroll to position [613, 0]
click at [91, 196] on span "Pagos" at bounding box center [88, 193] width 25 height 13
